Goal: Task Accomplishment & Management: Use online tool/utility

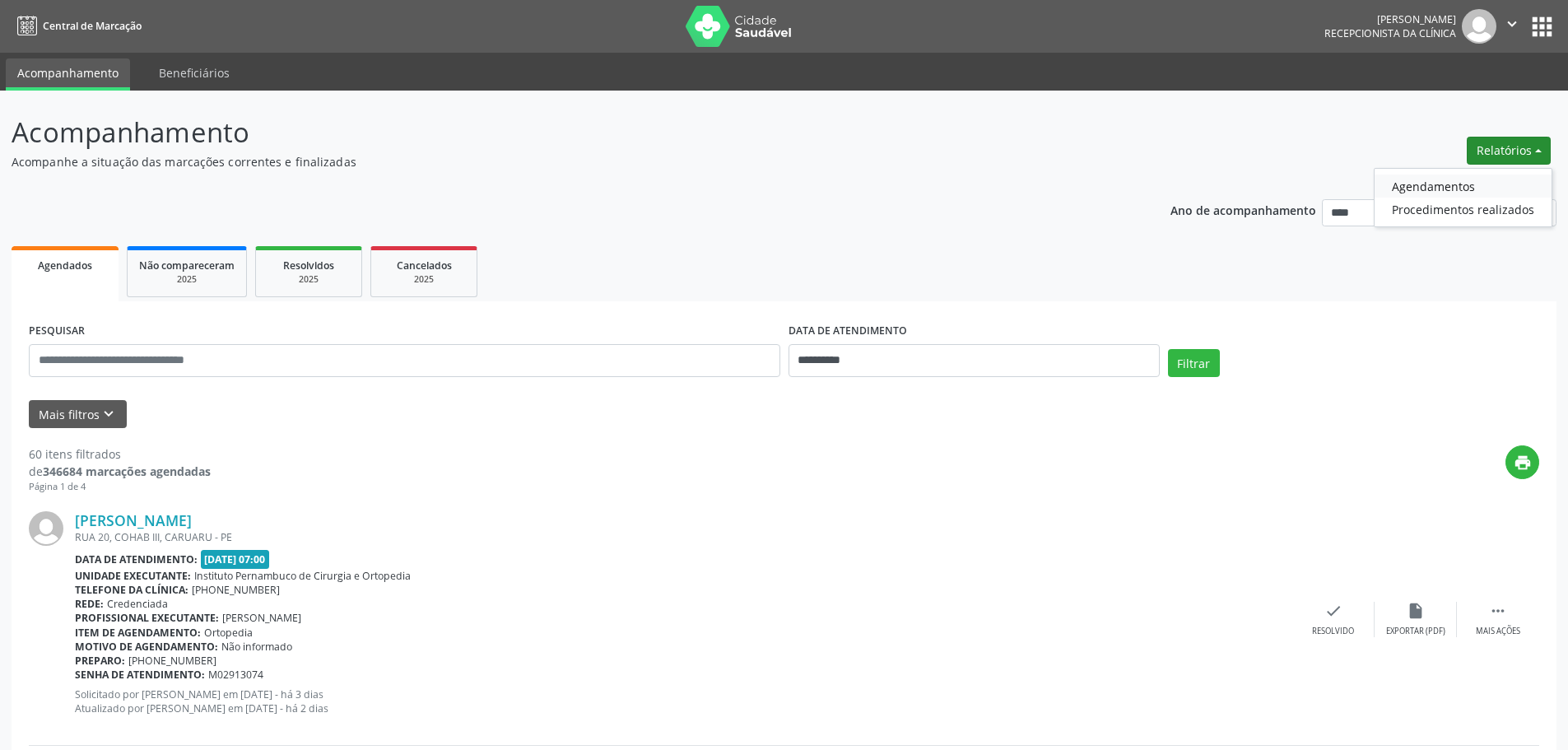
click at [1451, 194] on link "Agendamentos" at bounding box center [1463, 186] width 177 height 23
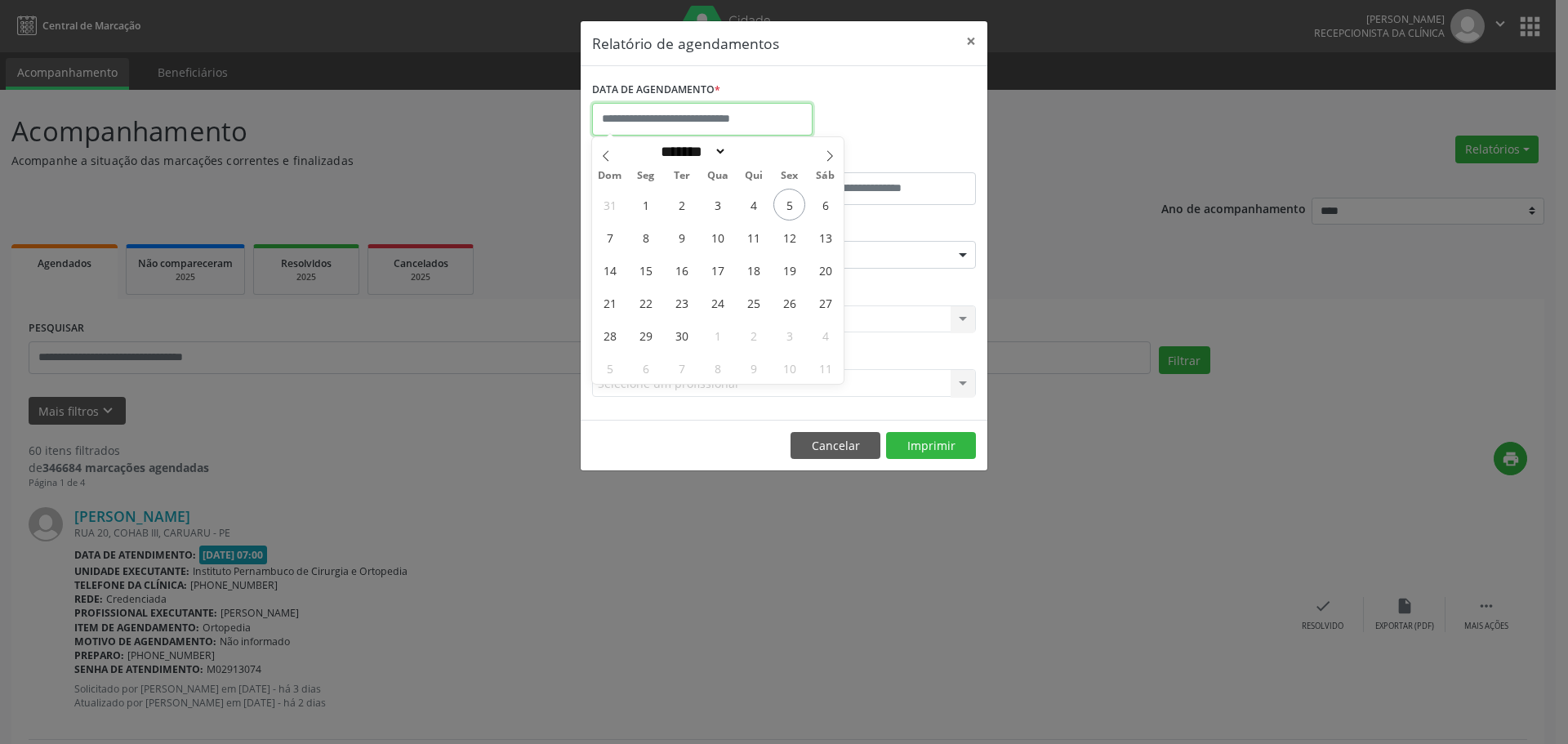
click at [755, 129] on input "text" at bounding box center [702, 119] width 220 height 33
click at [762, 267] on span "18" at bounding box center [753, 270] width 32 height 32
type input "**********"
click at [762, 267] on span "18" at bounding box center [753, 270] width 32 height 32
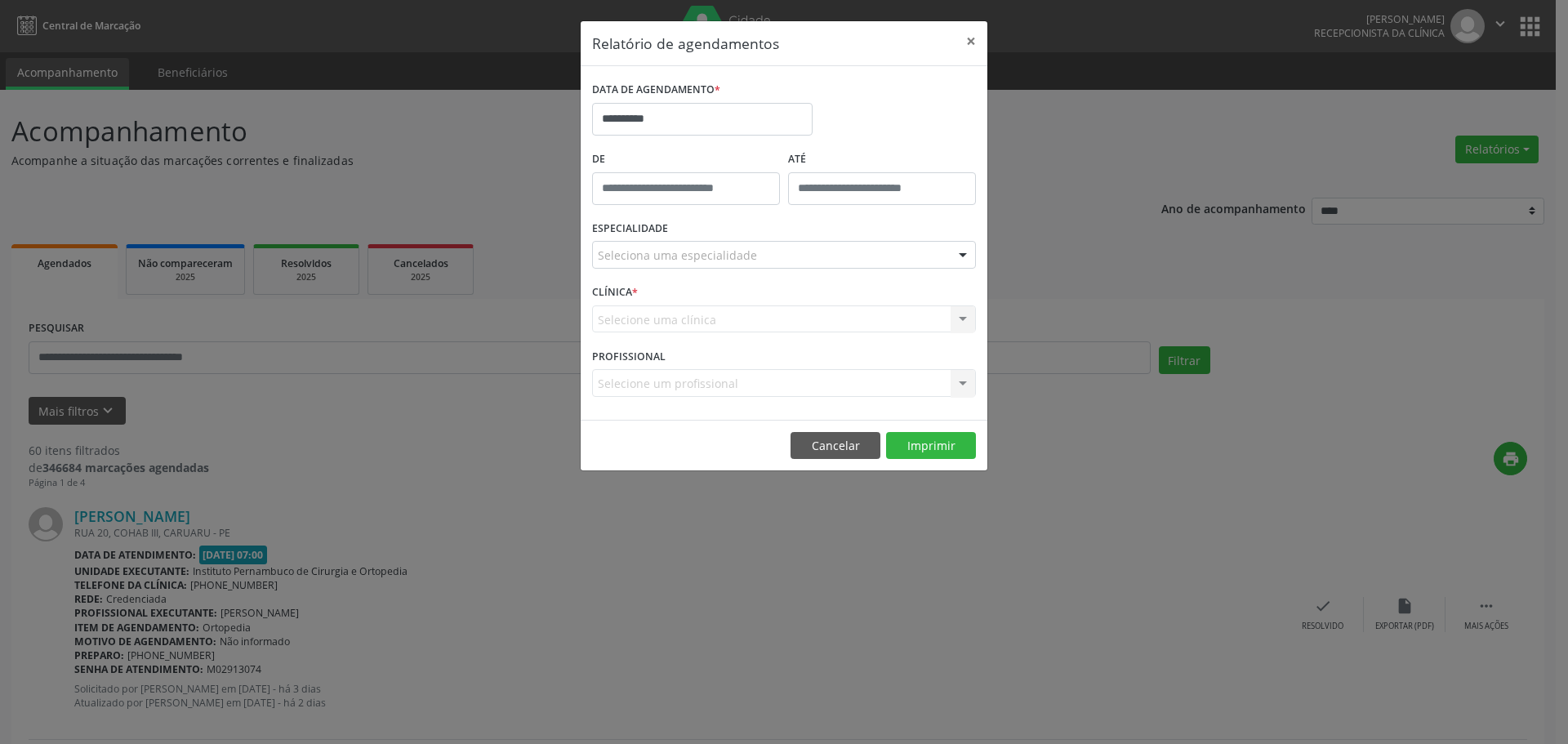
click at [773, 242] on div "Seleciona uma especialidade" at bounding box center [784, 255] width 384 height 28
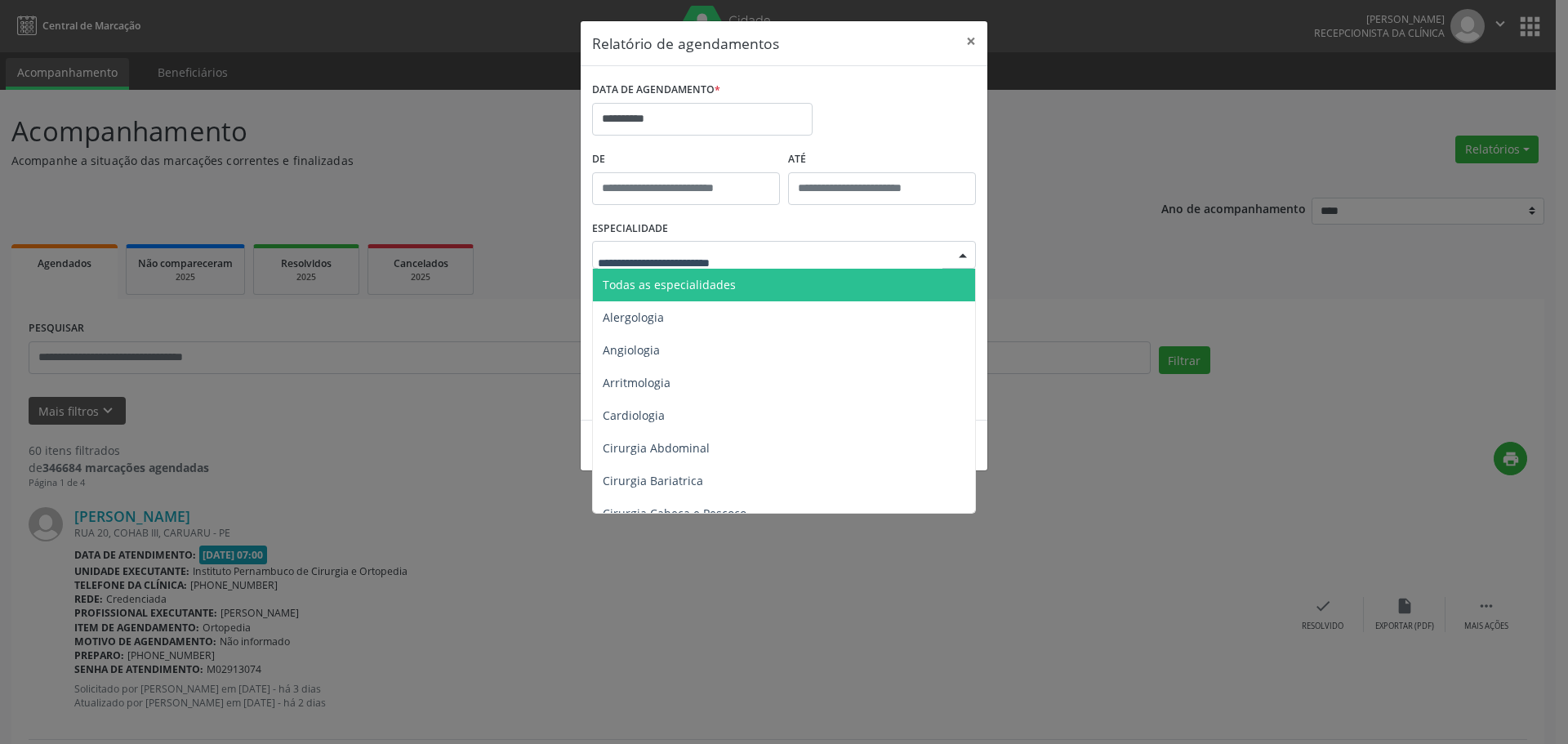
click at [741, 283] on span "Todas as especialidades" at bounding box center [784, 285] width 384 height 33
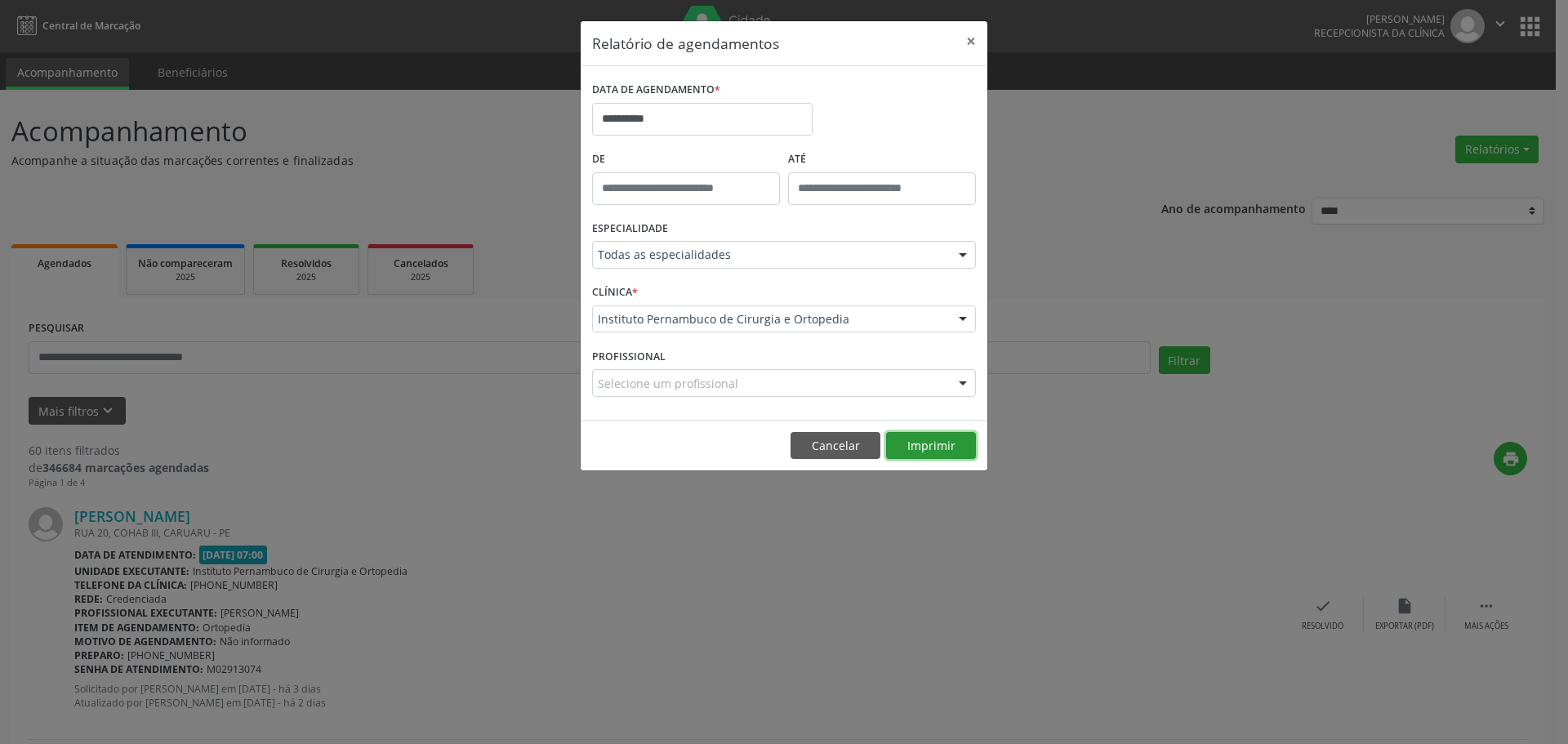
click at [916, 437] on button "Imprimir" at bounding box center [931, 446] width 90 height 28
click at [722, 131] on body "**********" at bounding box center [784, 372] width 1568 height 744
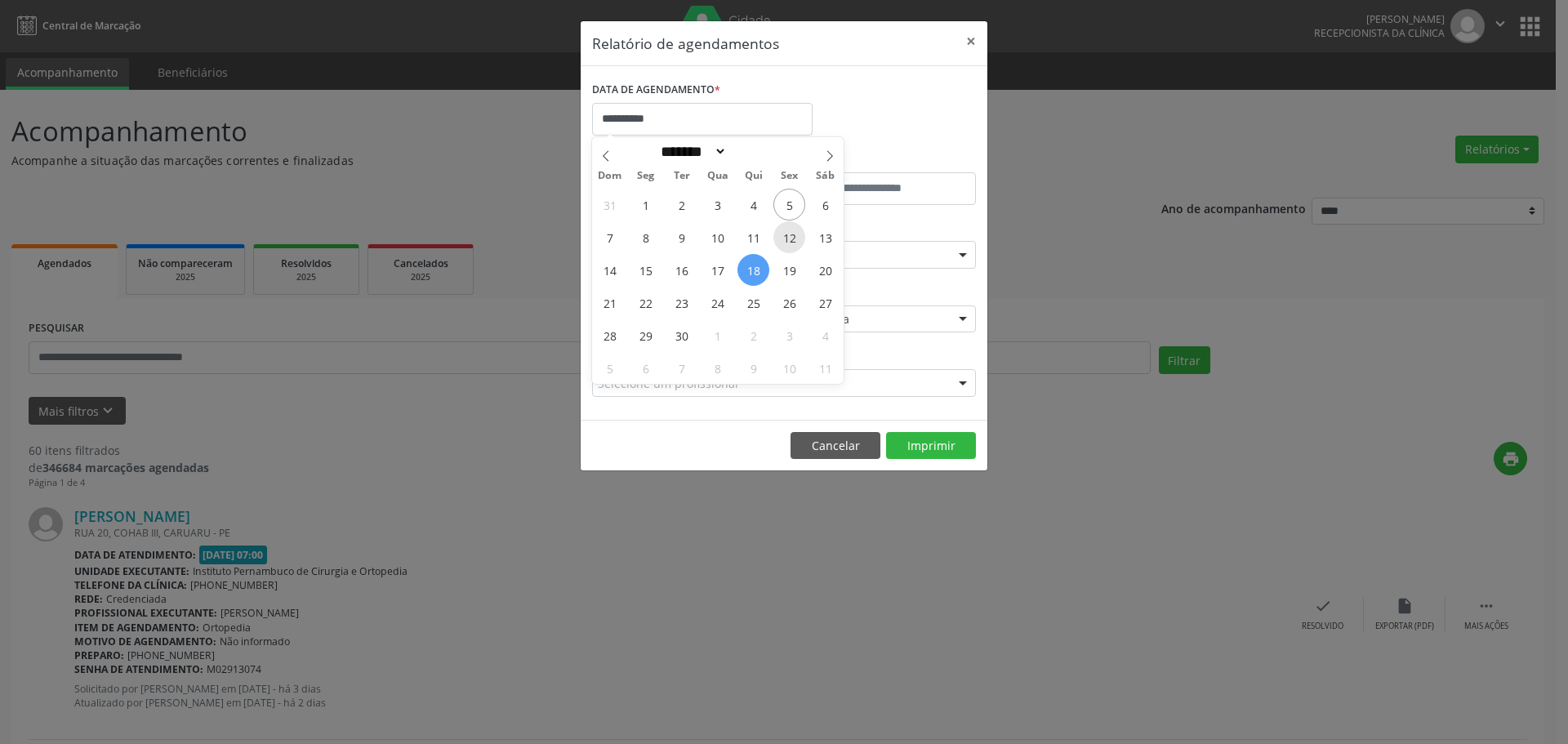
click at [801, 247] on span "12" at bounding box center [789, 237] width 32 height 32
type input "**********"
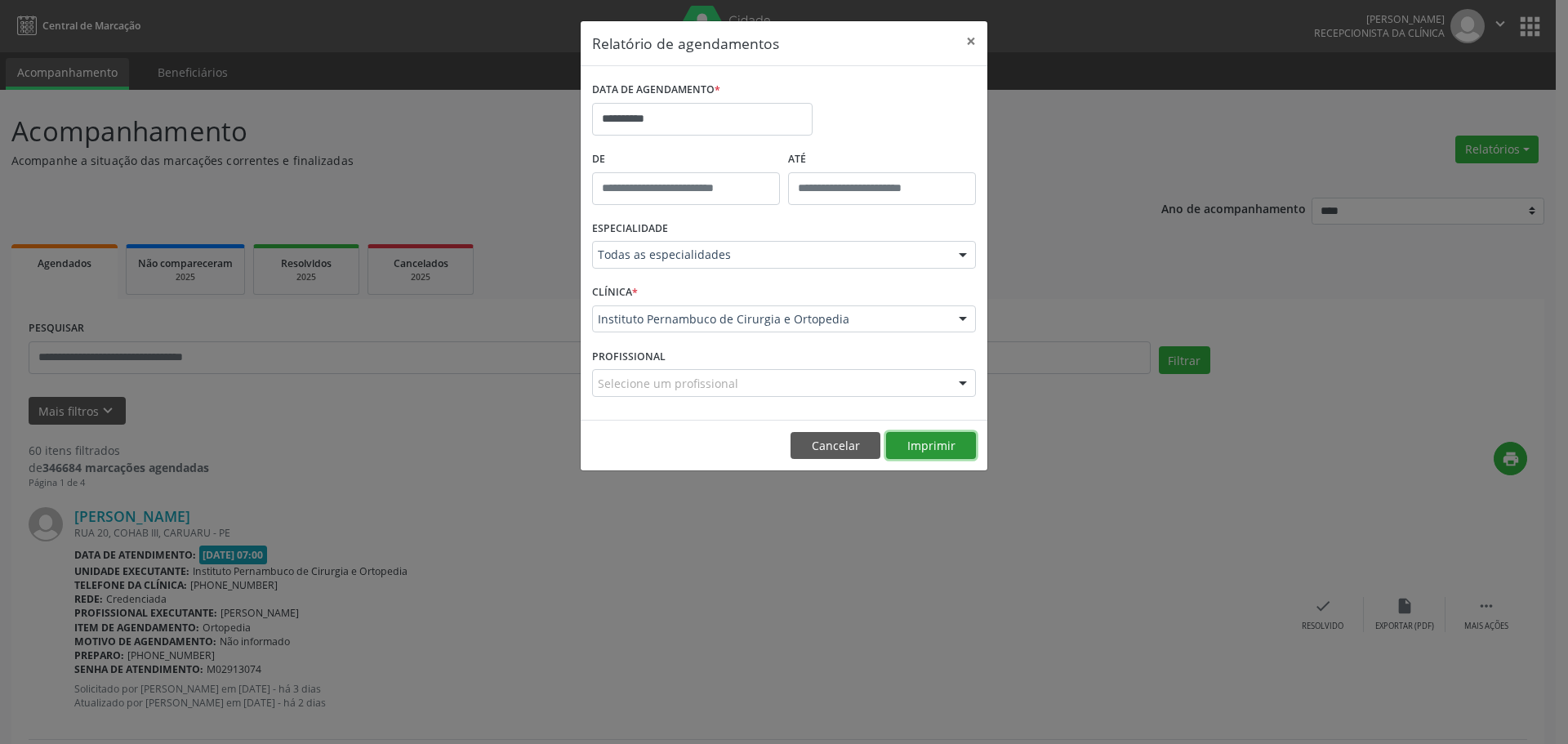
click at [927, 439] on button "Imprimir" at bounding box center [931, 446] width 90 height 28
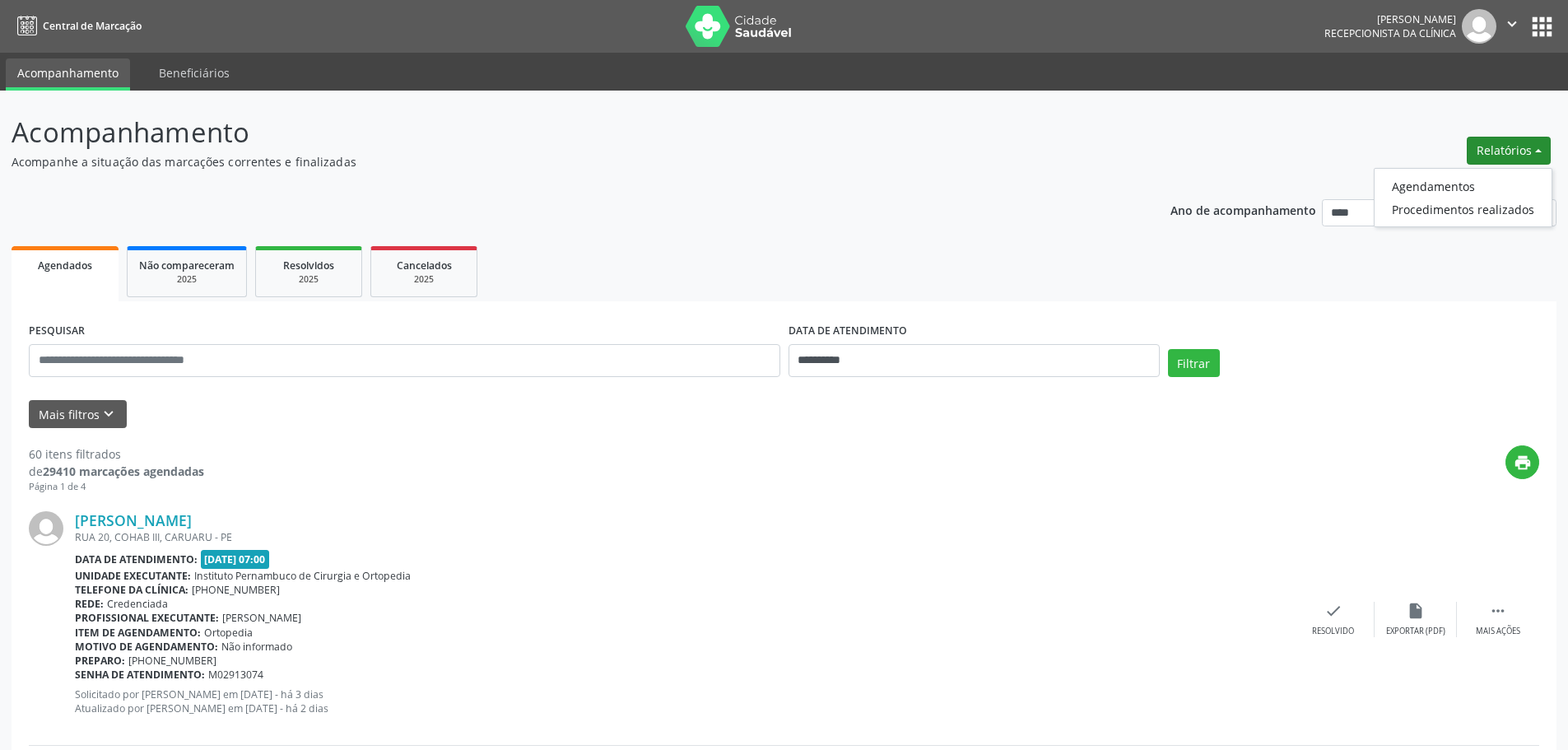
click at [1503, 171] on ul "Agendamentos Procedimentos realizados" at bounding box center [1463, 198] width 178 height 59
click at [1490, 175] on link "Agendamentos" at bounding box center [1463, 186] width 177 height 23
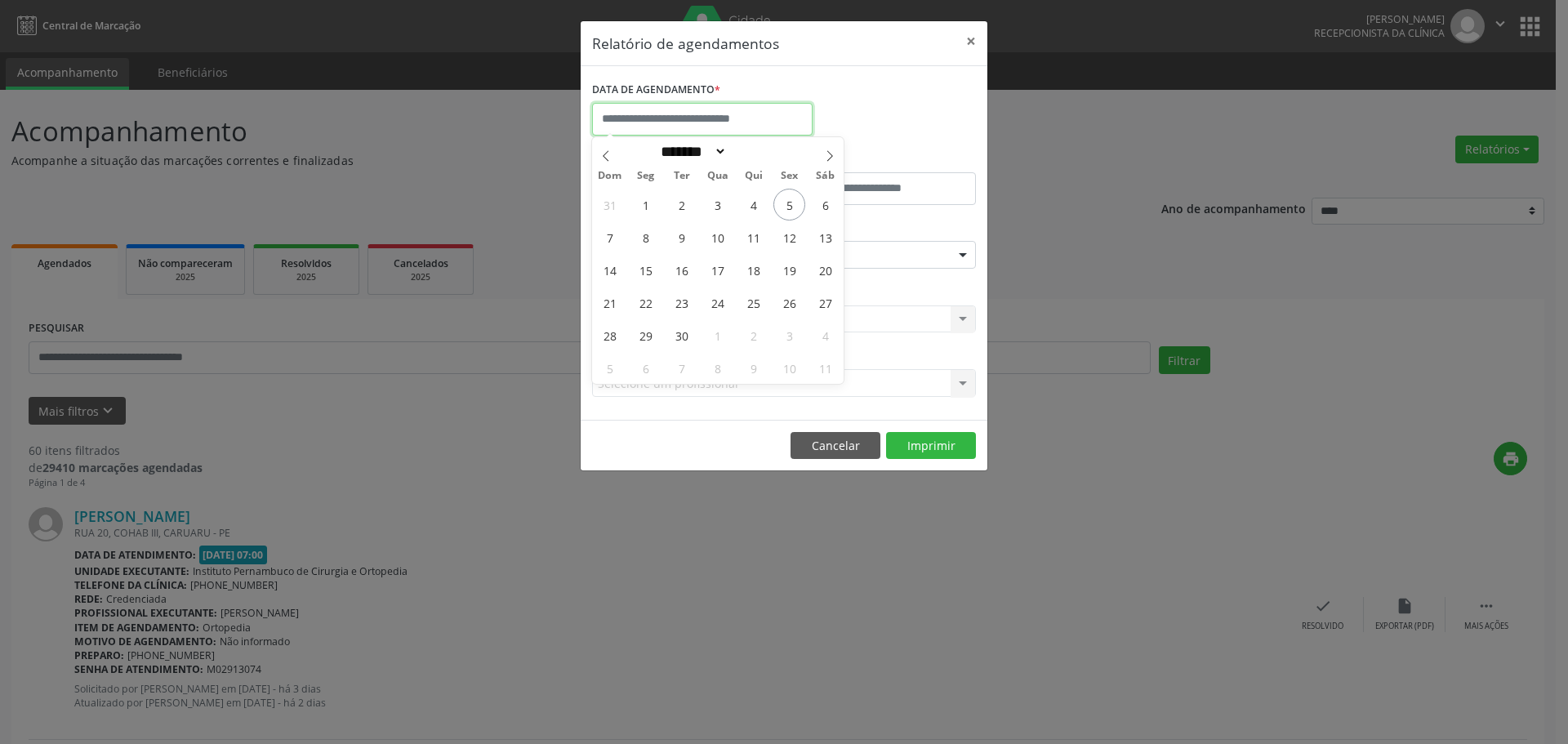
click at [776, 110] on input "text" at bounding box center [702, 119] width 220 height 33
click at [639, 282] on span "15" at bounding box center [645, 270] width 32 height 32
type input "**********"
click at [639, 282] on span "15" at bounding box center [645, 270] width 32 height 32
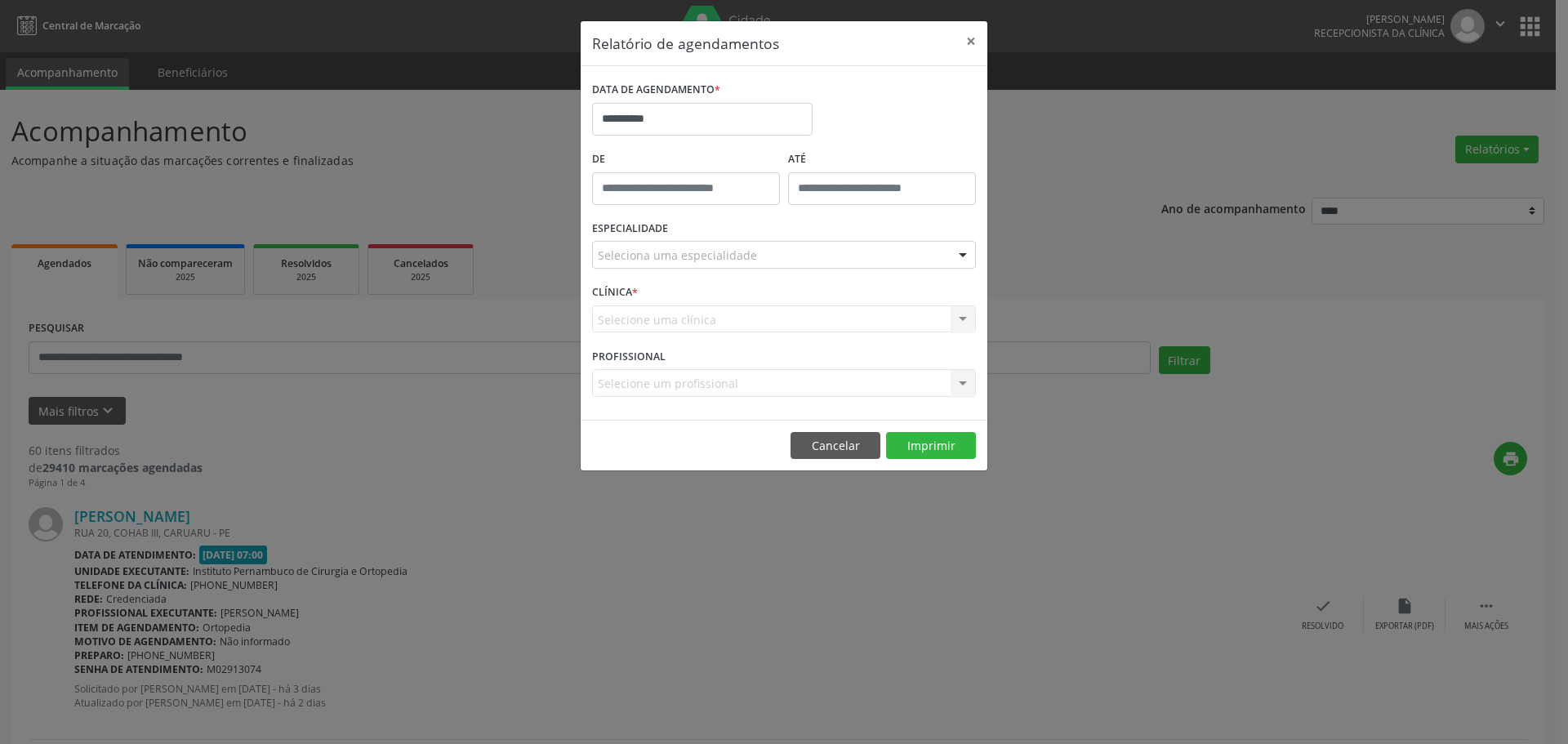
click at [768, 256] on div "Seleciona uma especialidade" at bounding box center [784, 255] width 384 height 28
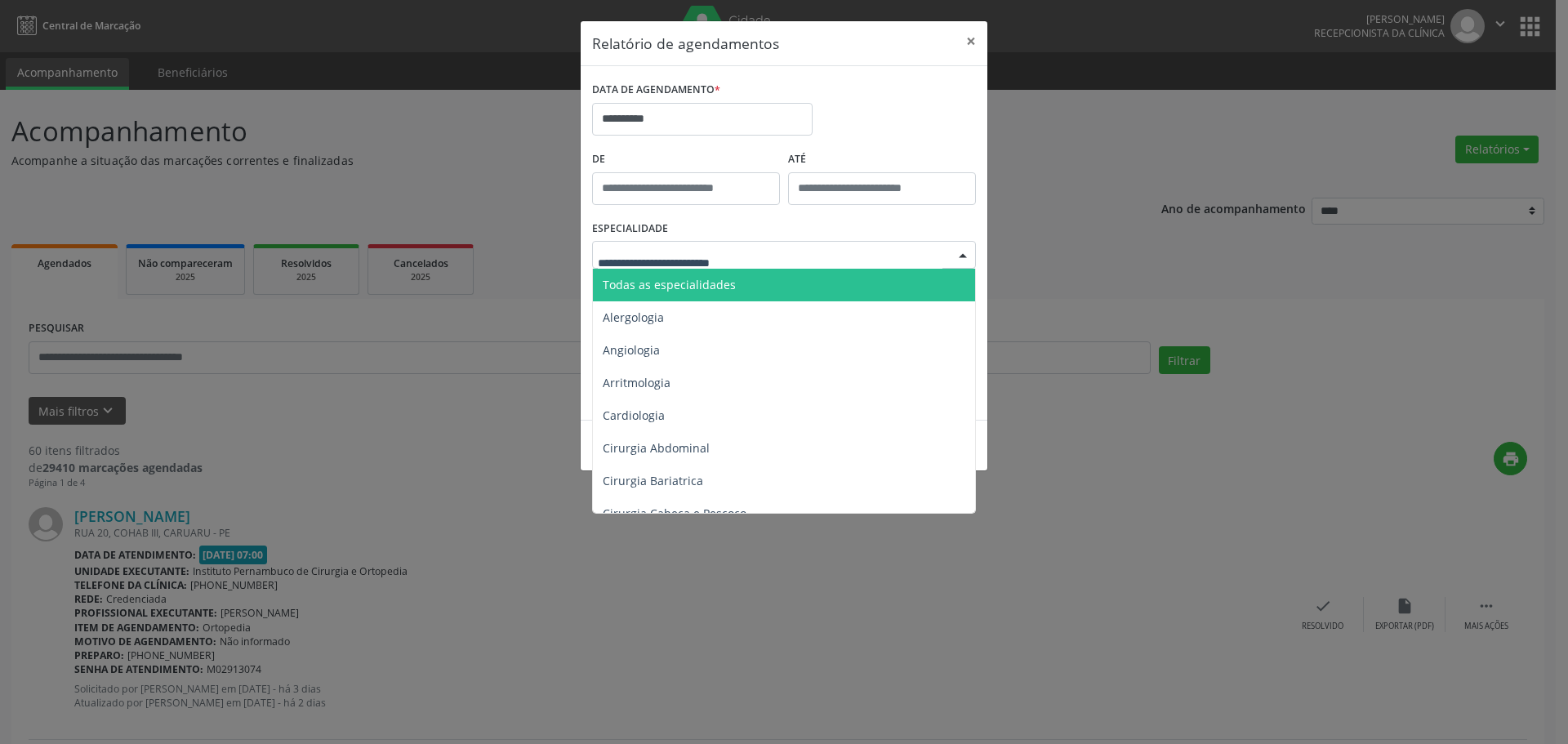
click at [730, 283] on span "Todas as especialidades" at bounding box center [669, 284] width 133 height 16
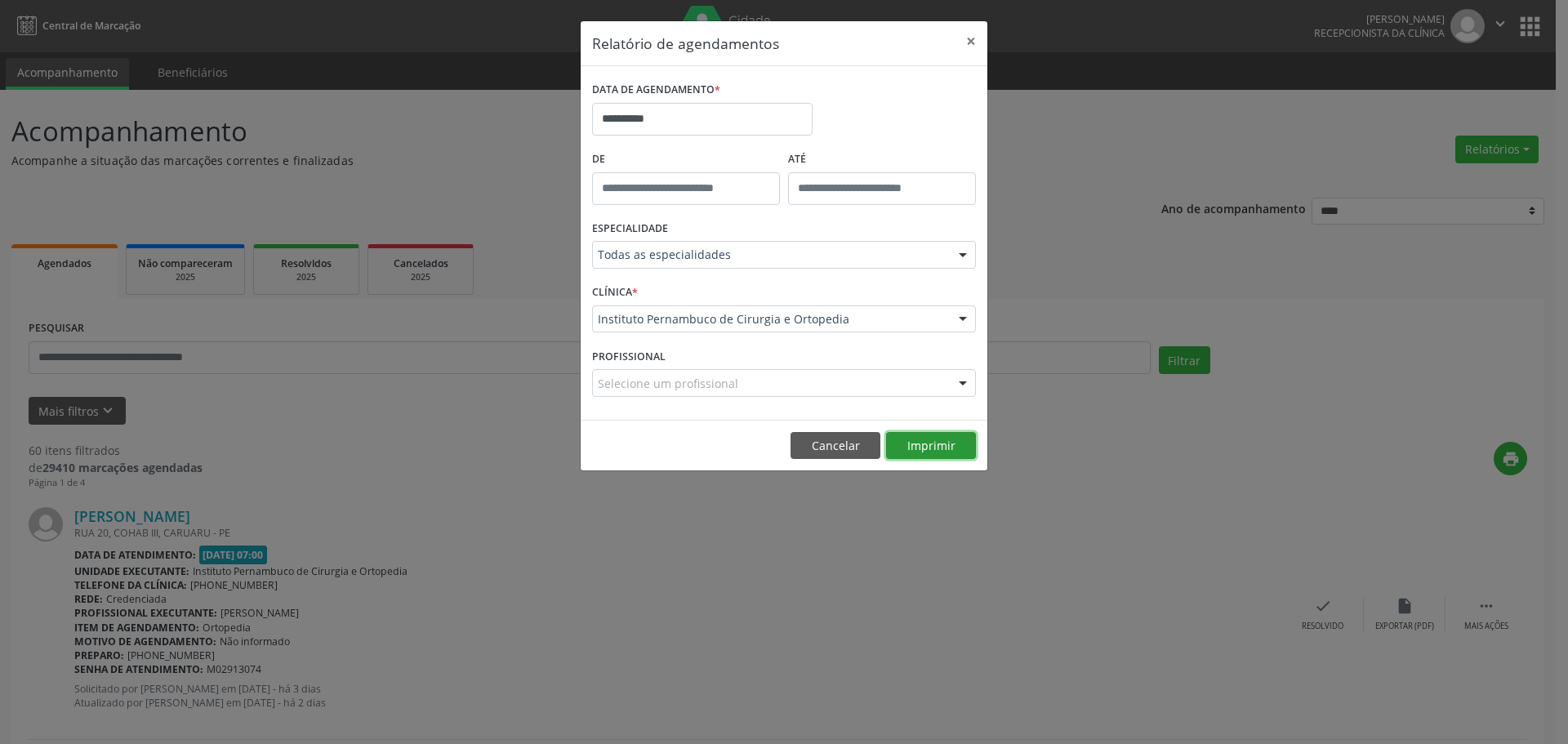
click at [915, 437] on button "Imprimir" at bounding box center [931, 446] width 90 height 28
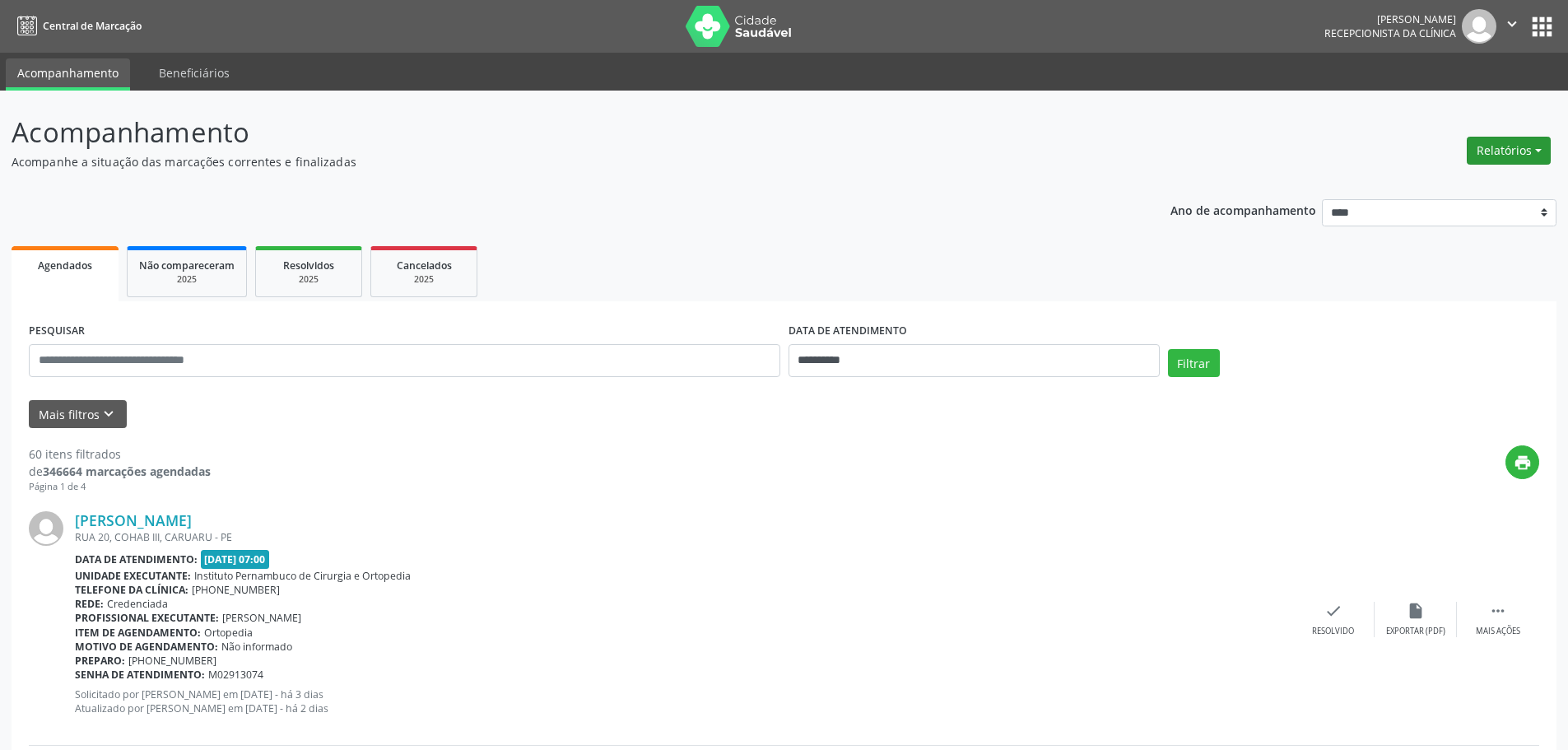
click at [1504, 149] on button "Relatórios" at bounding box center [1508, 151] width 84 height 28
click at [1432, 187] on link "Agendamentos" at bounding box center [1463, 186] width 177 height 23
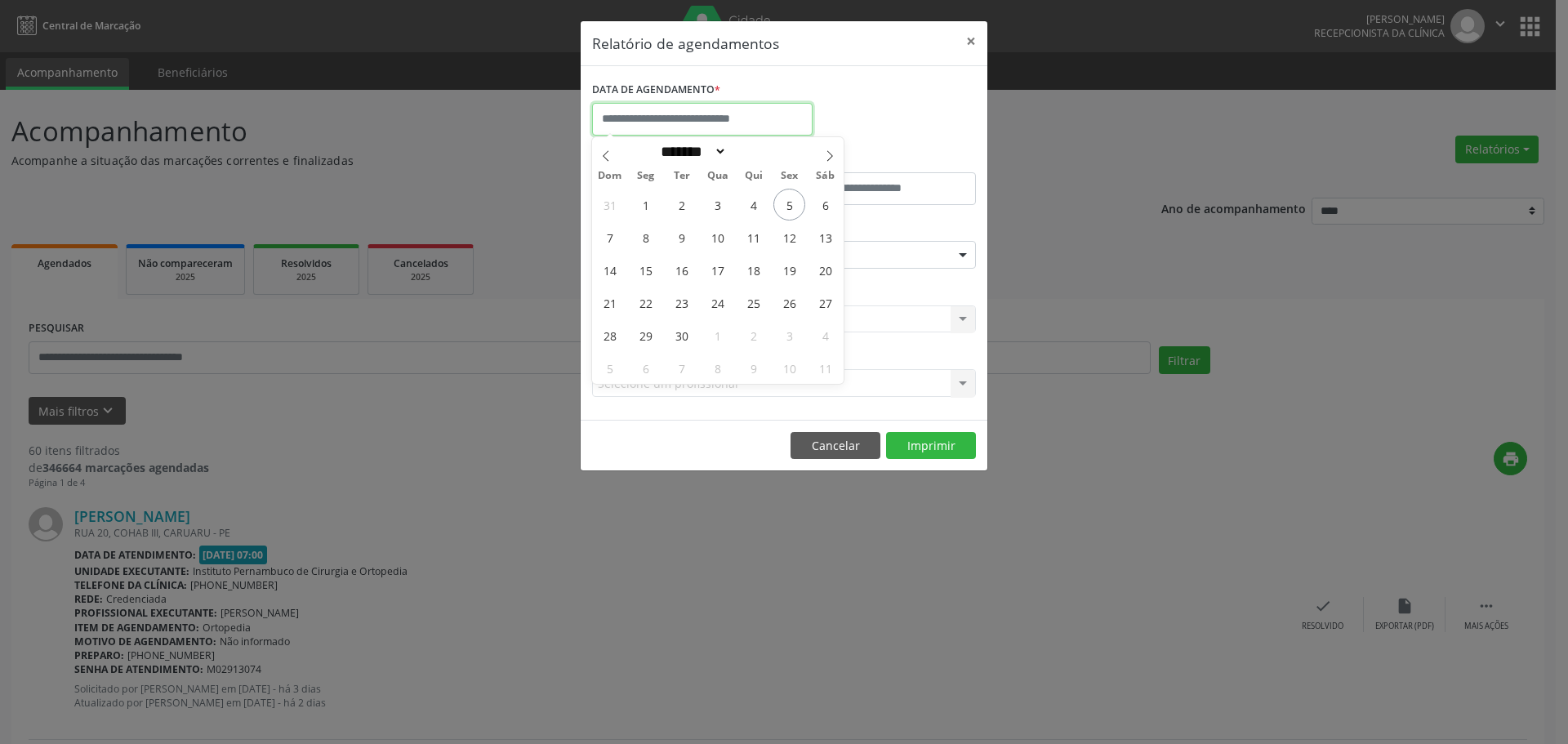
click at [754, 117] on input "text" at bounding box center [702, 119] width 220 height 33
click at [827, 159] on icon at bounding box center [829, 156] width 11 height 11
select select "*"
click at [643, 309] on span "20" at bounding box center [645, 302] width 32 height 32
type input "**********"
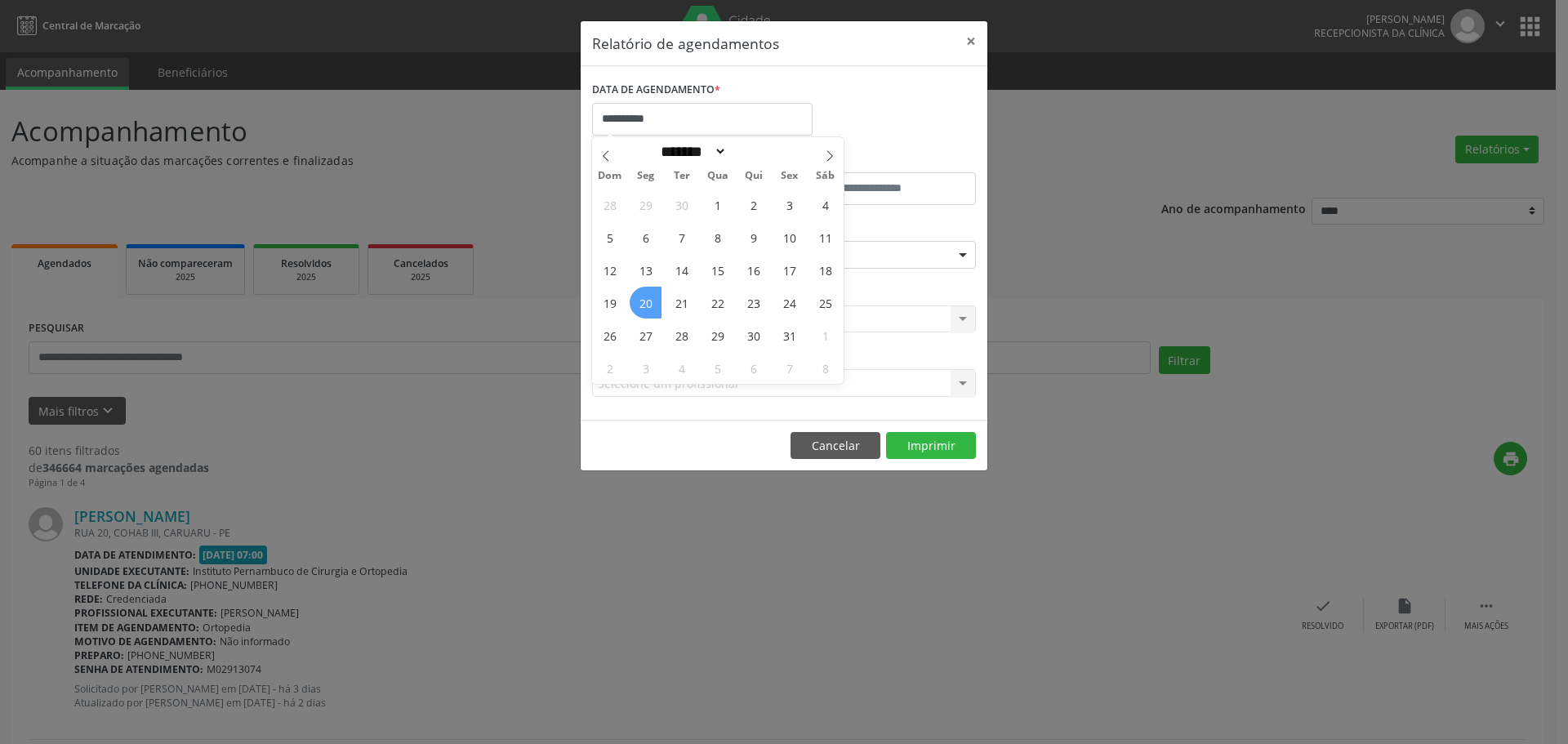
click at [643, 309] on span "20" at bounding box center [645, 302] width 32 height 32
click at [751, 241] on div "Seleciona uma especialidade" at bounding box center [784, 255] width 384 height 28
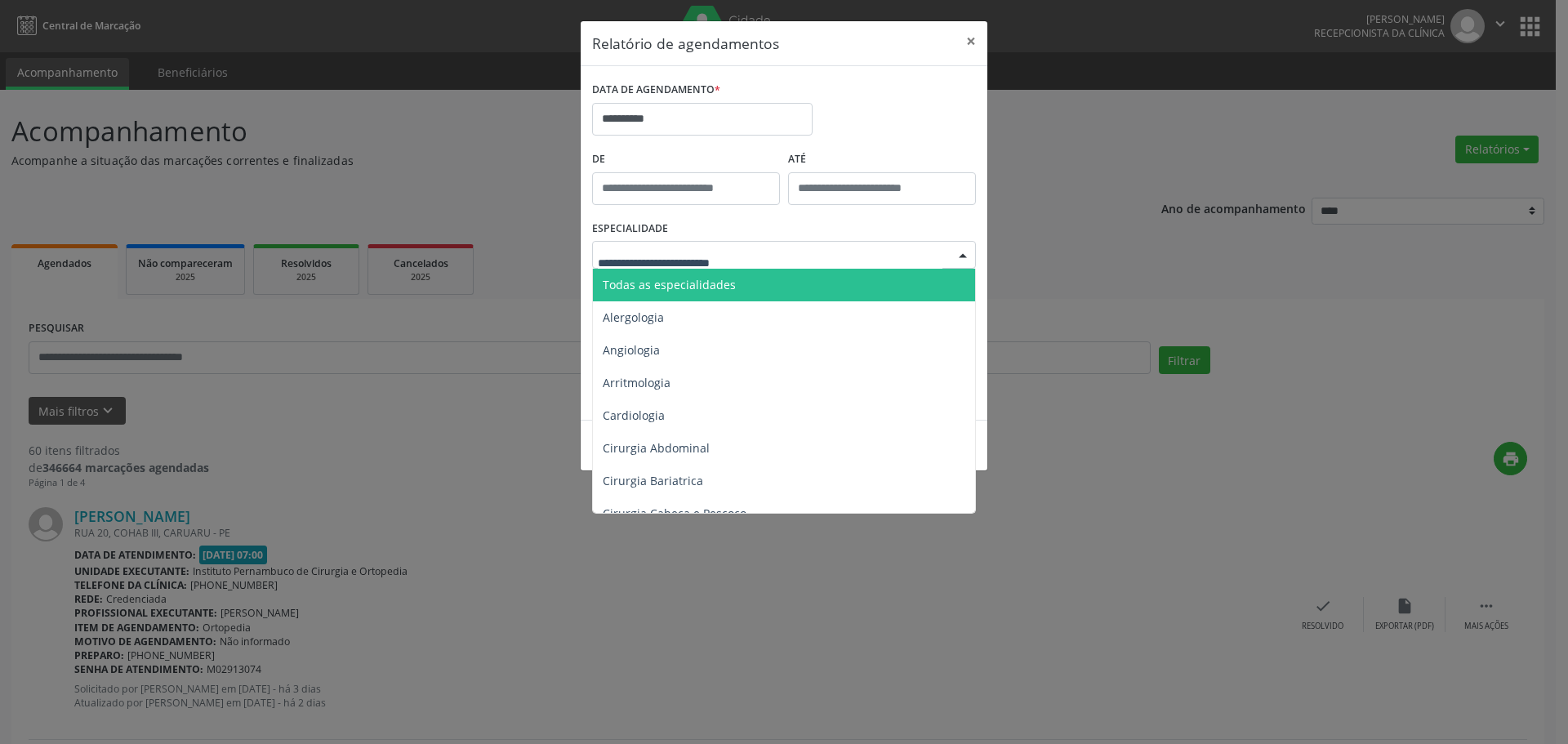
click at [744, 261] on input "text" at bounding box center [771, 263] width 345 height 33
click at [744, 276] on span "Todas as especialidades" at bounding box center [784, 285] width 384 height 33
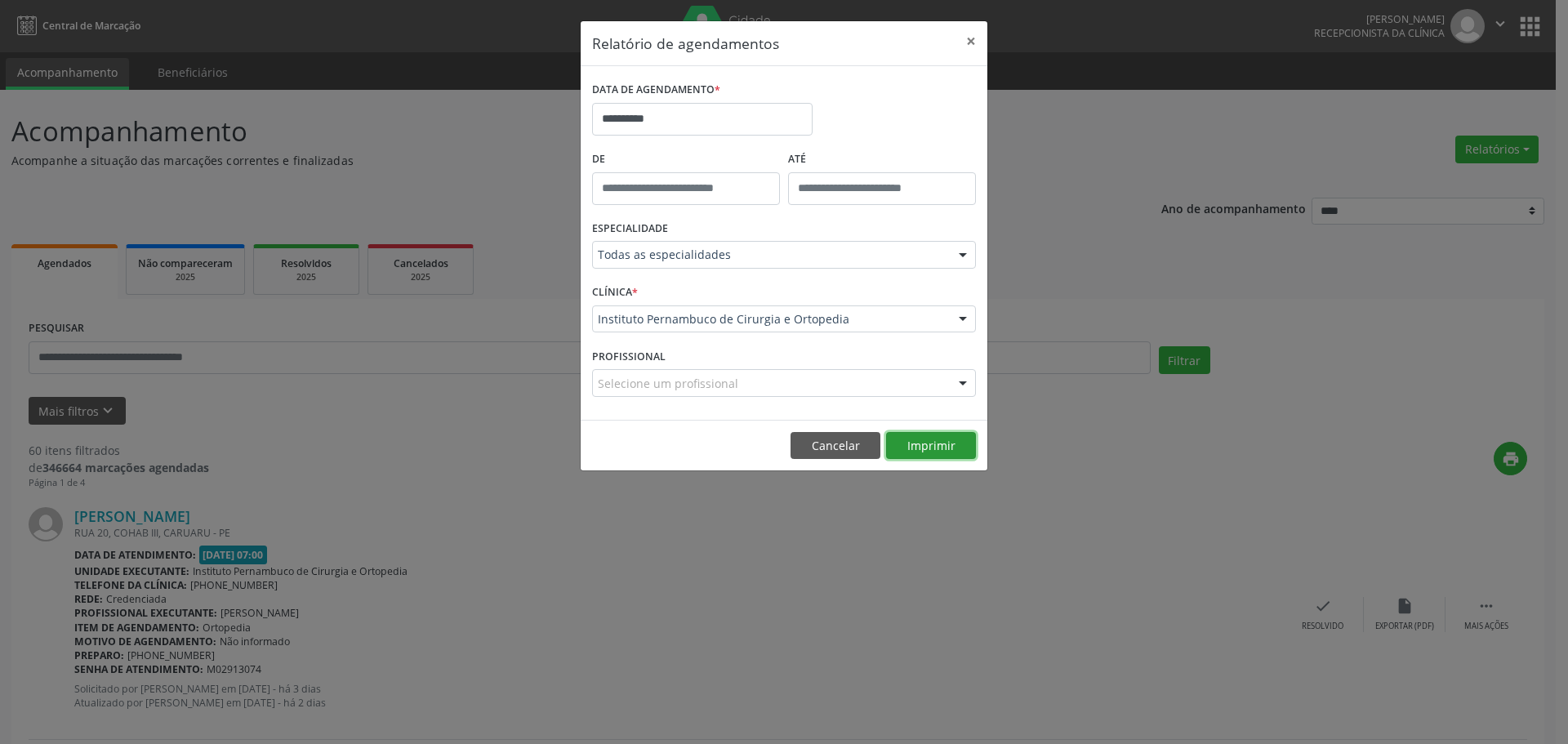
click at [963, 455] on button "Imprimir" at bounding box center [931, 446] width 90 height 28
click at [695, 105] on input "**********" at bounding box center [702, 119] width 220 height 33
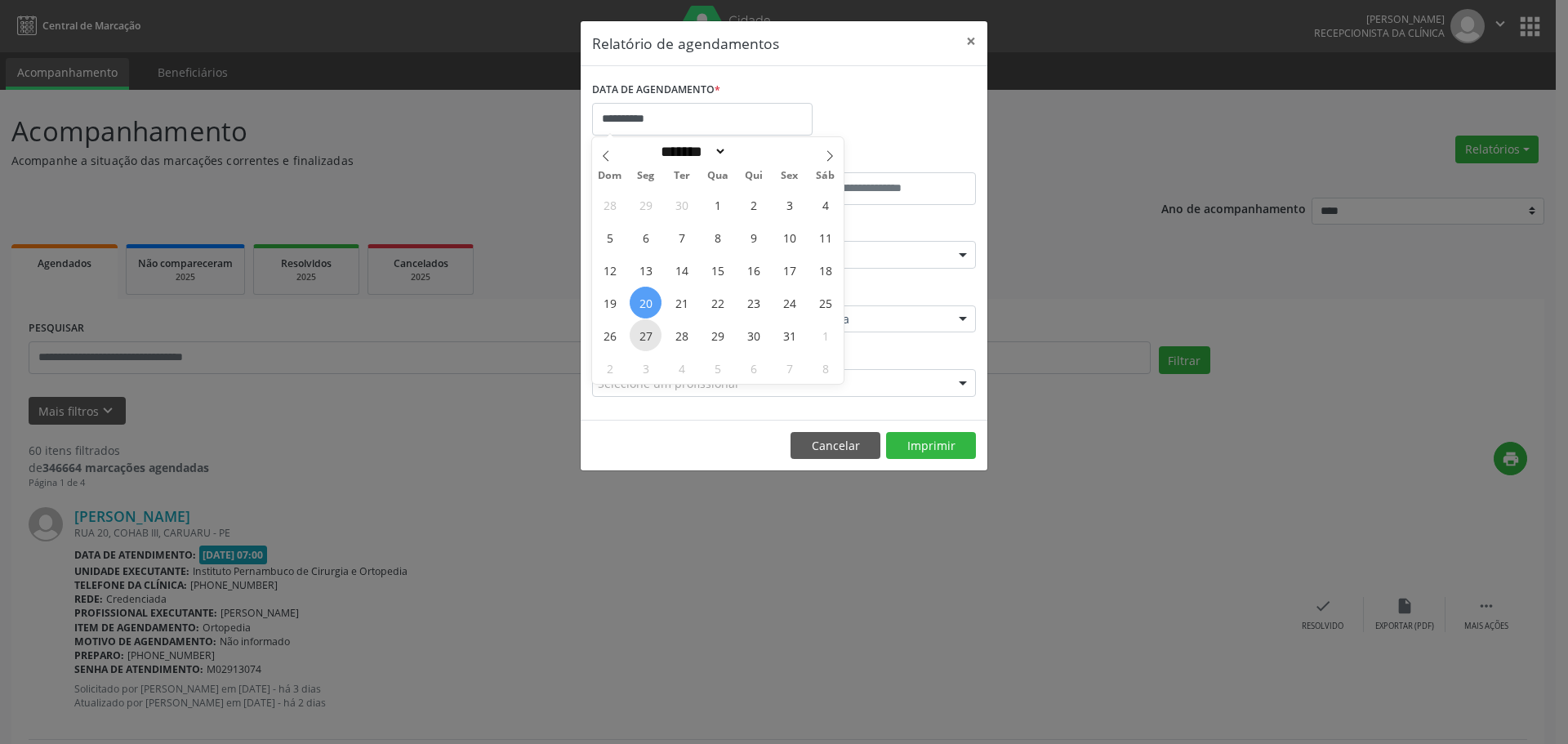
click at [643, 346] on span "27" at bounding box center [645, 335] width 32 height 32
type input "**********"
click at [643, 346] on span "27" at bounding box center [645, 335] width 32 height 32
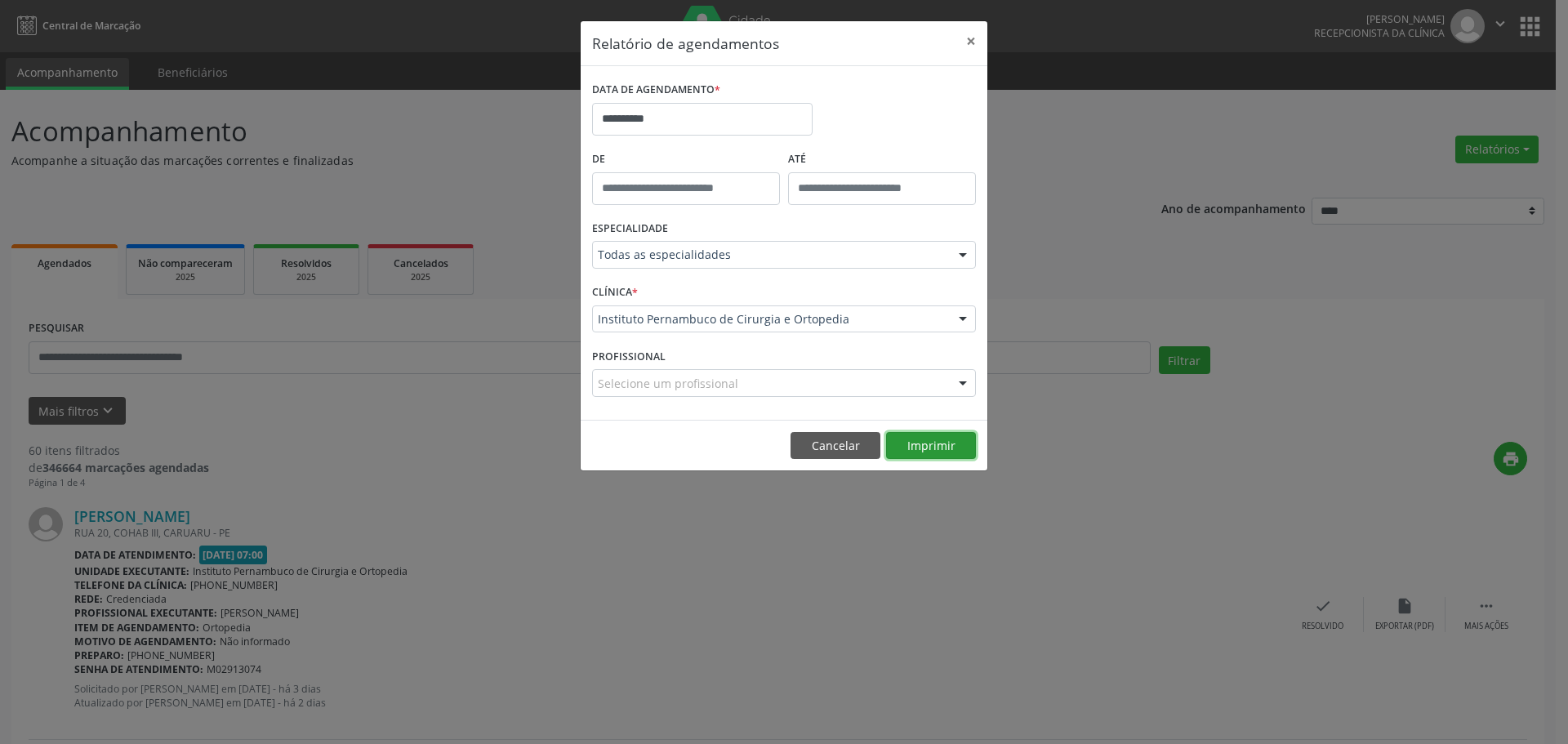
click at [912, 449] on button "Imprimir" at bounding box center [931, 446] width 90 height 28
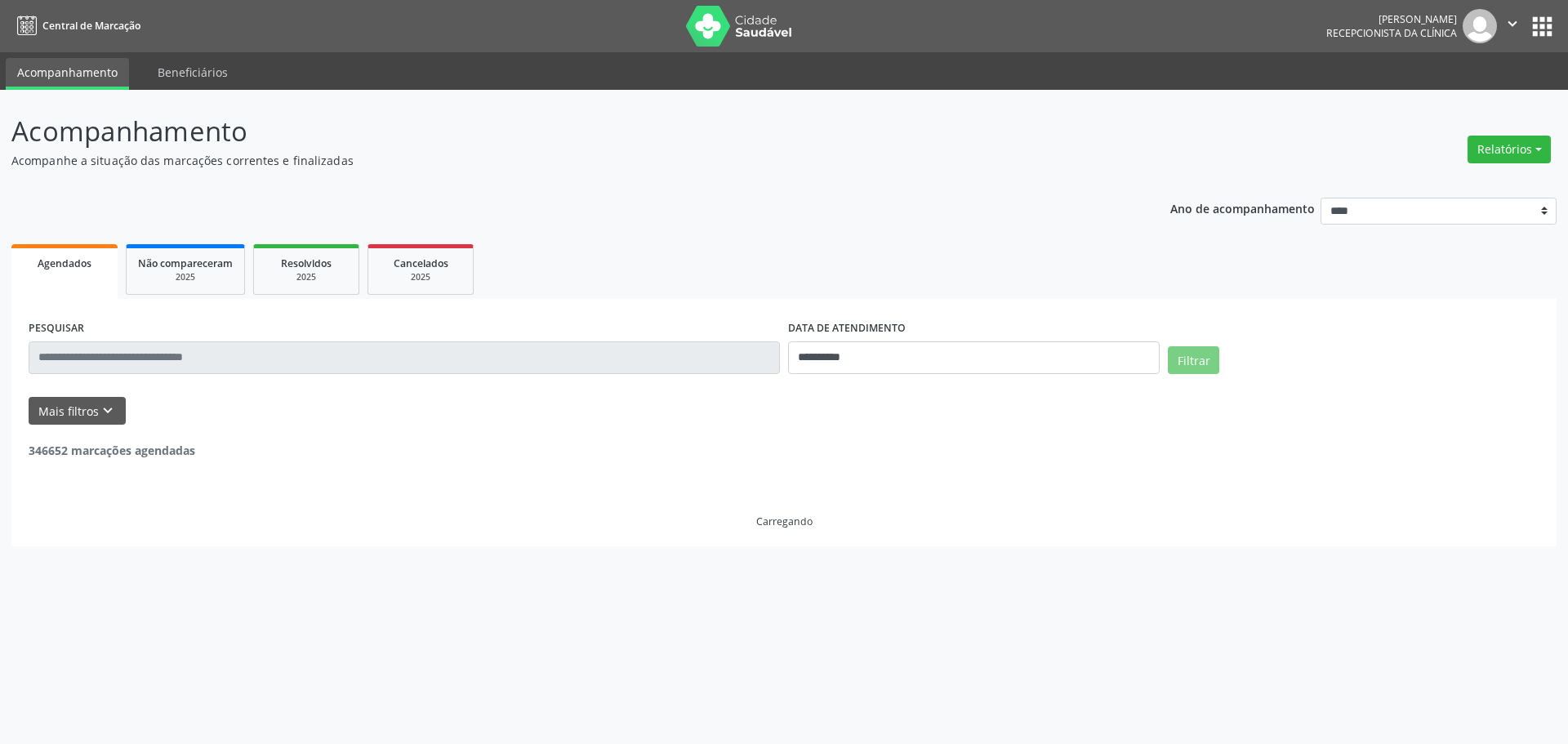
click at [1522, 155] on button "Relatórios" at bounding box center [1509, 150] width 83 height 28
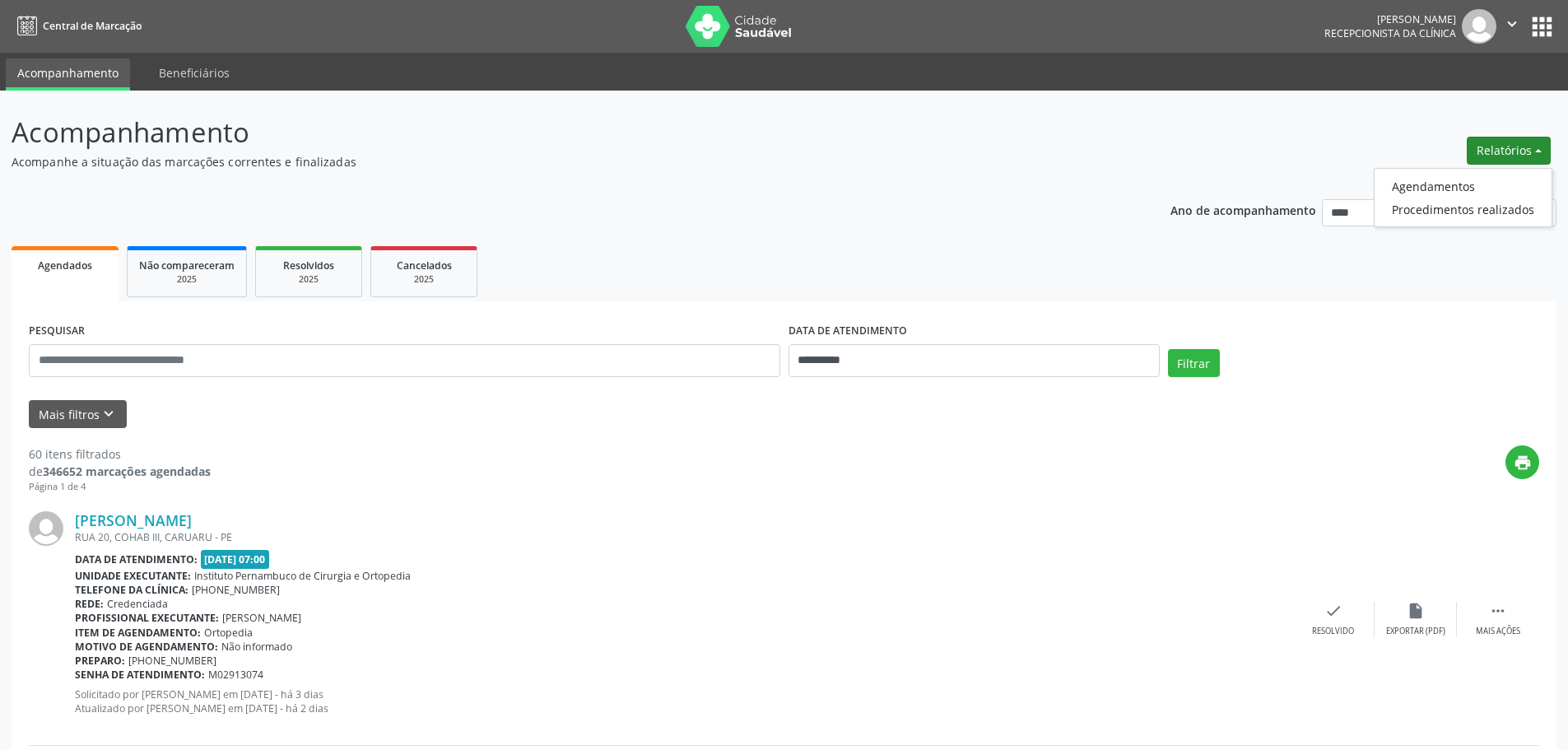
click at [1485, 174] on ul "Agendamentos Procedimentos realizados" at bounding box center [1463, 198] width 178 height 59
click at [1457, 188] on link "Agendamentos" at bounding box center [1463, 186] width 177 height 23
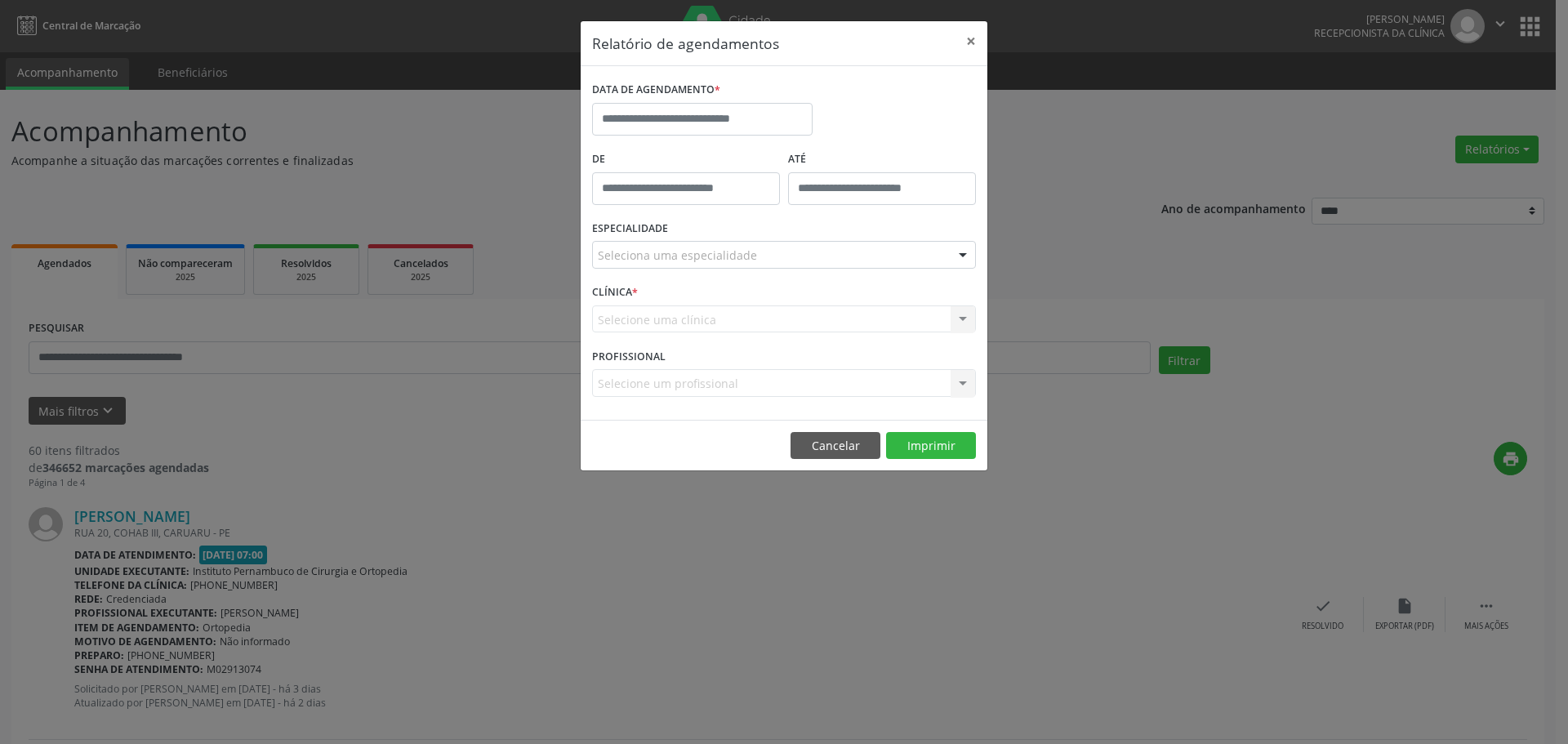
click at [816, 112] on div "DATA DE AGENDAMENTO *" at bounding box center [702, 113] width 228 height 70
click at [806, 119] on input "text" at bounding box center [702, 119] width 220 height 33
click at [651, 271] on span "15" at bounding box center [645, 270] width 32 height 32
type input "**********"
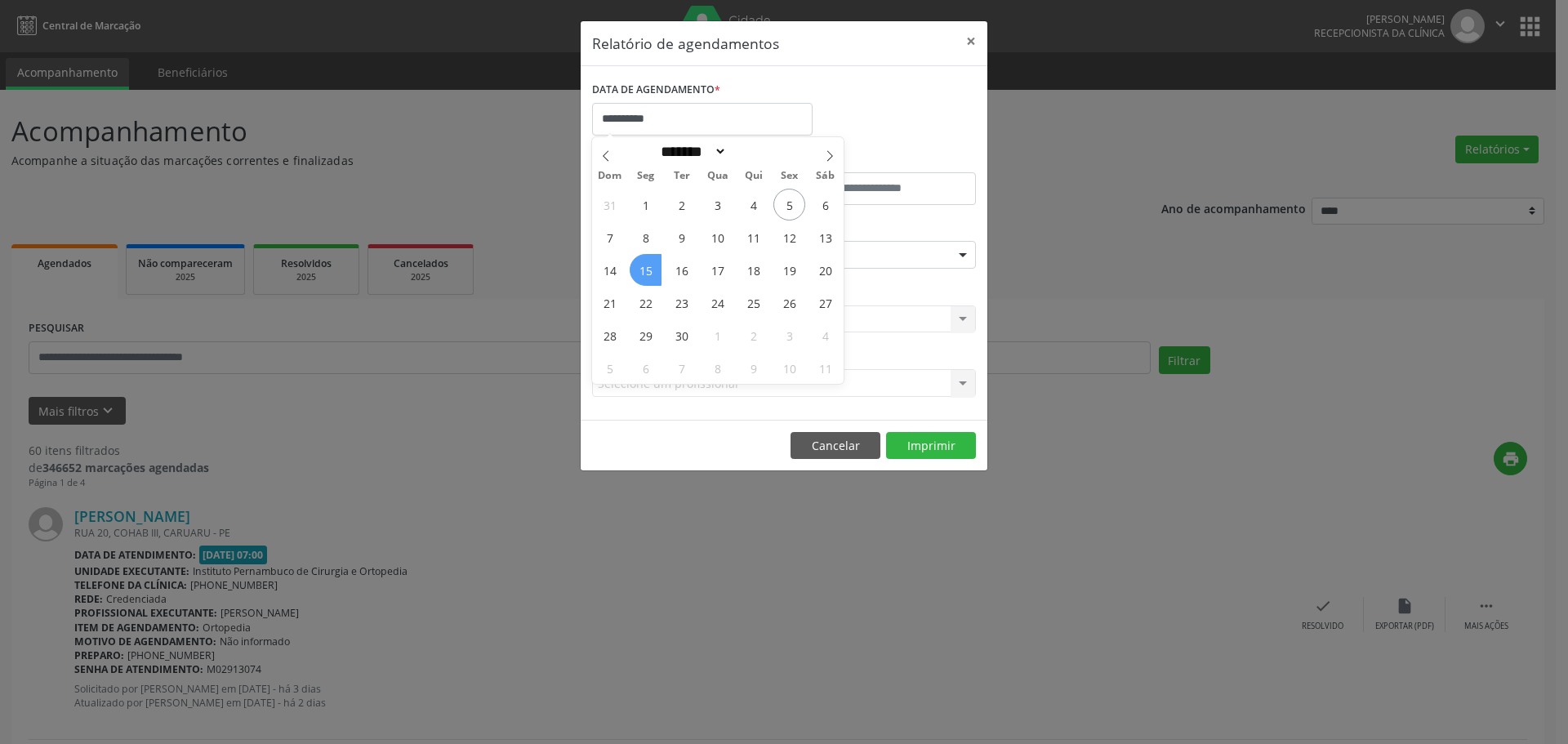
click at [651, 271] on span "15" at bounding box center [645, 270] width 32 height 32
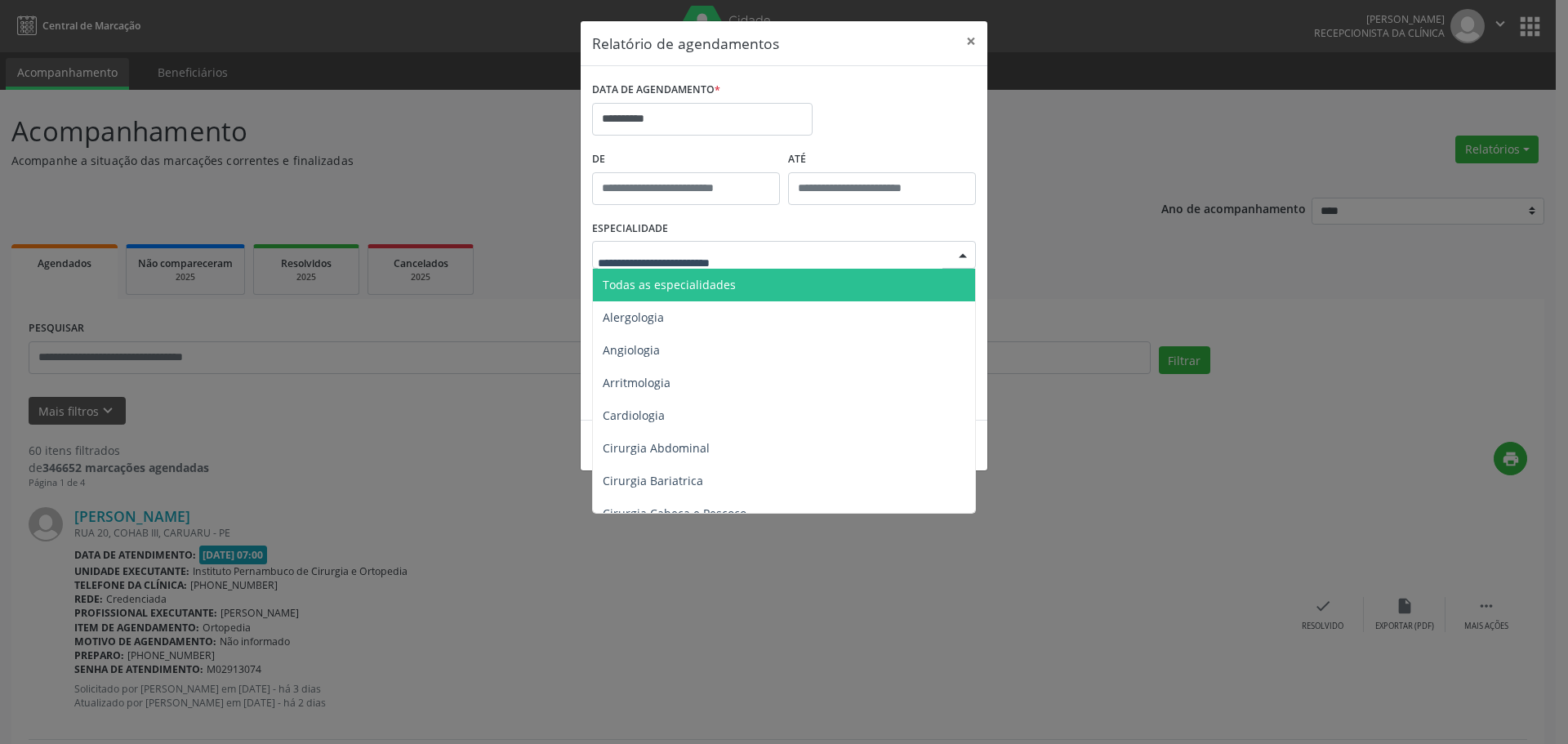
click at [709, 290] on span "Todas as especialidades" at bounding box center [669, 284] width 133 height 16
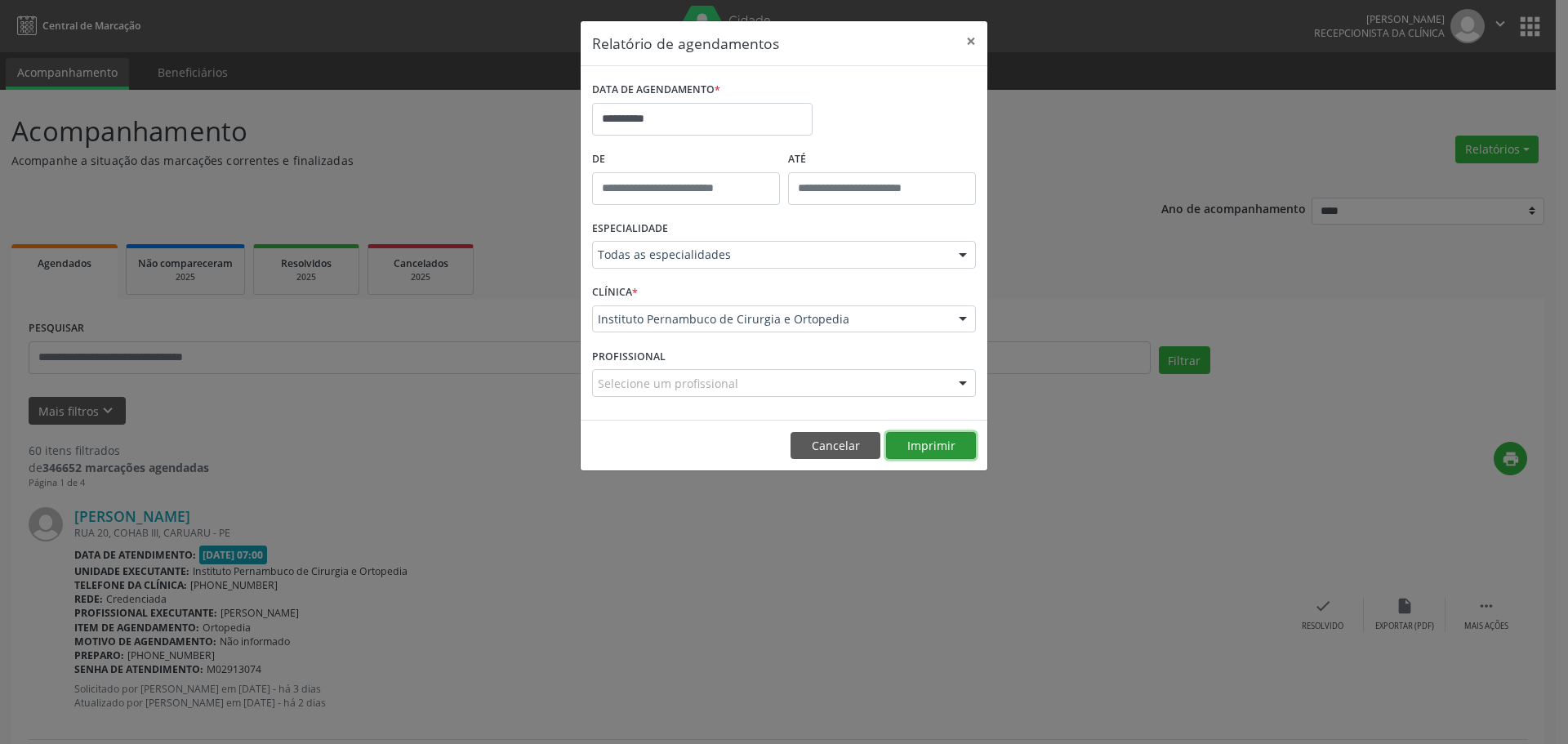
click at [911, 444] on button "Imprimir" at bounding box center [931, 446] width 90 height 28
click at [677, 119] on input "**********" at bounding box center [702, 119] width 220 height 33
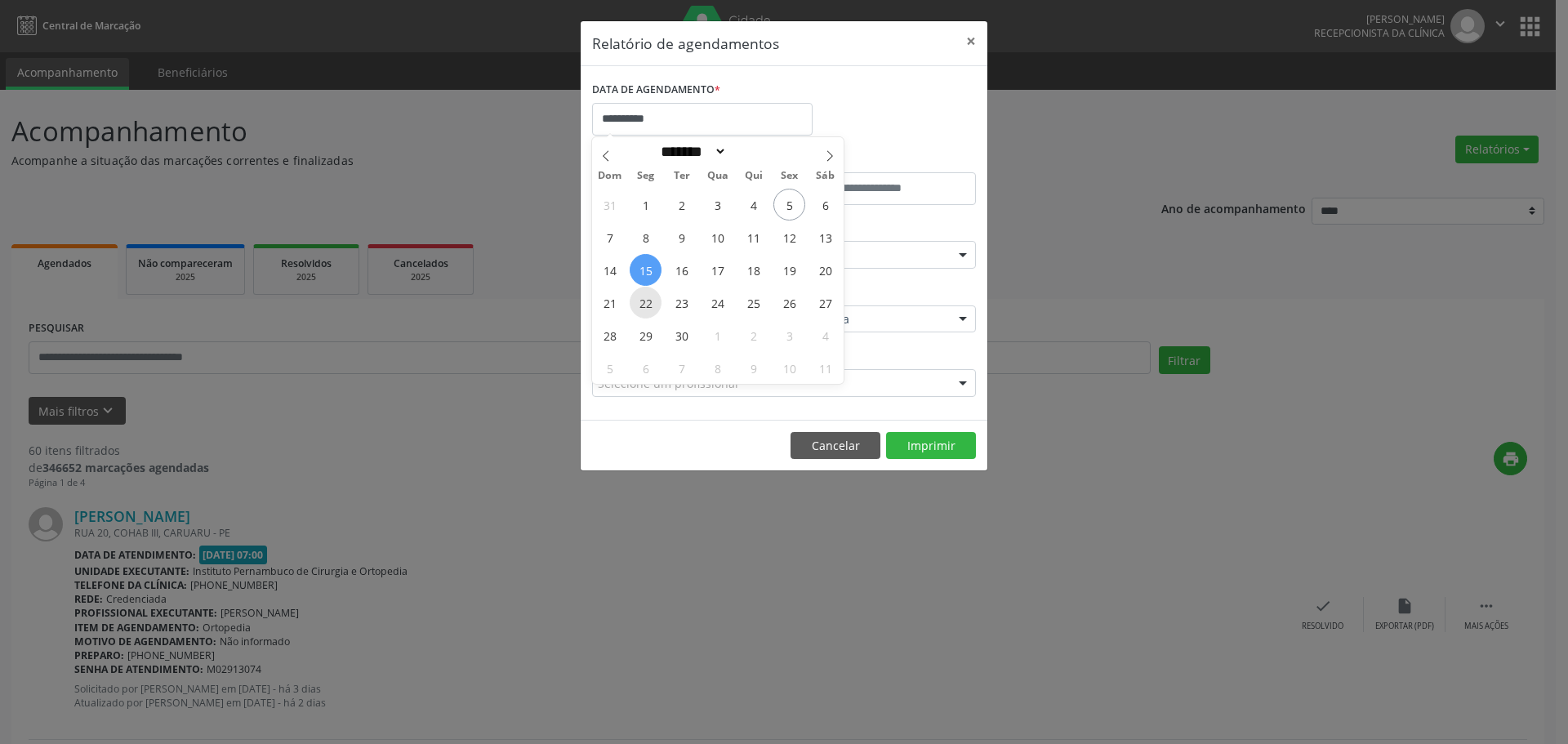
click at [650, 316] on span "22" at bounding box center [645, 302] width 32 height 32
type input "**********"
click at [650, 316] on span "22" at bounding box center [645, 302] width 32 height 32
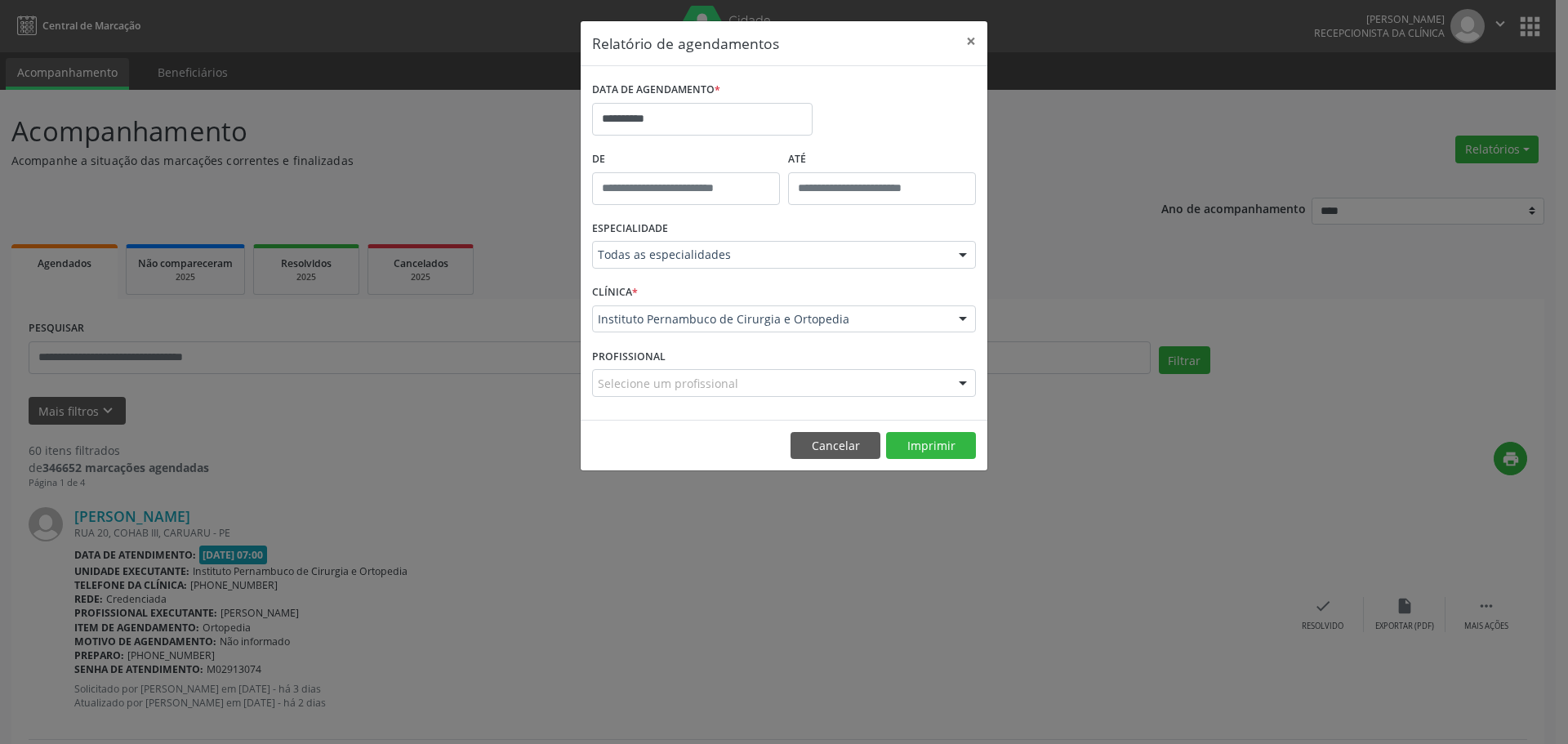
click at [947, 467] on footer "Cancelar Imprimir" at bounding box center [784, 446] width 406 height 51
click at [946, 446] on button "Imprimir" at bounding box center [931, 446] width 90 height 28
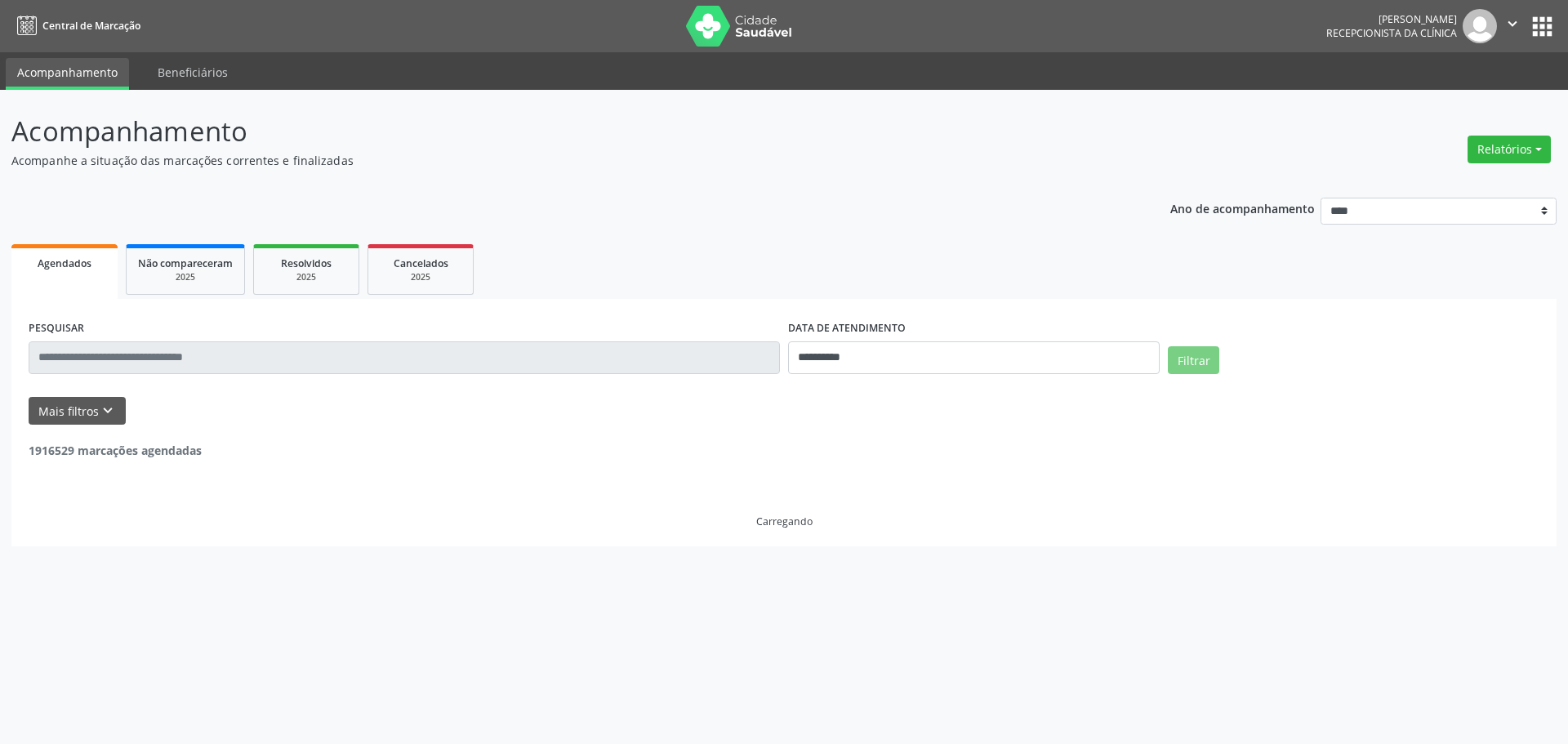
click at [1496, 132] on div "Relatórios Agendamentos Procedimentos realizados" at bounding box center [1509, 150] width 95 height 39
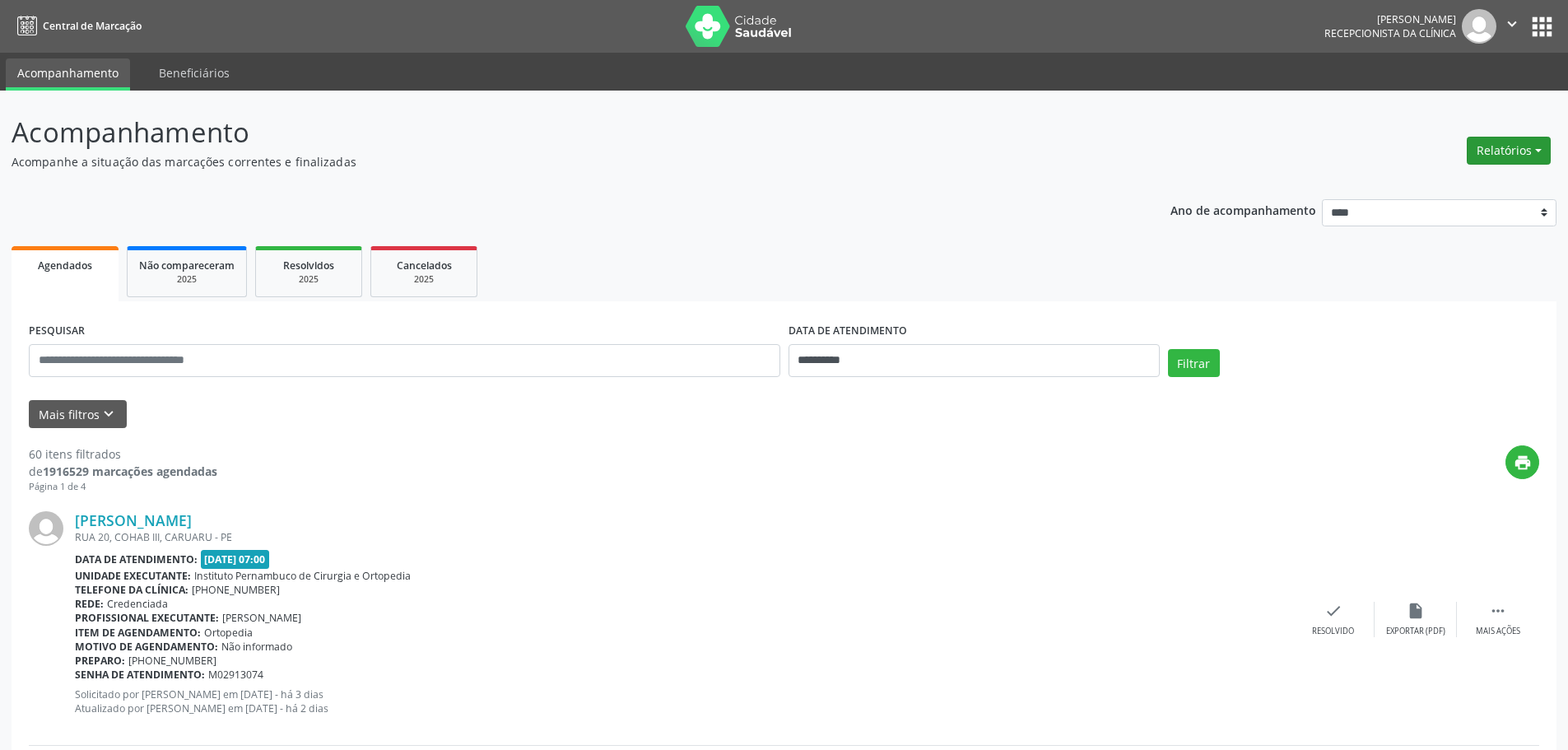
click at [1499, 157] on button "Relatórios" at bounding box center [1508, 151] width 84 height 28
click at [1469, 178] on link "Agendamentos" at bounding box center [1463, 186] width 177 height 23
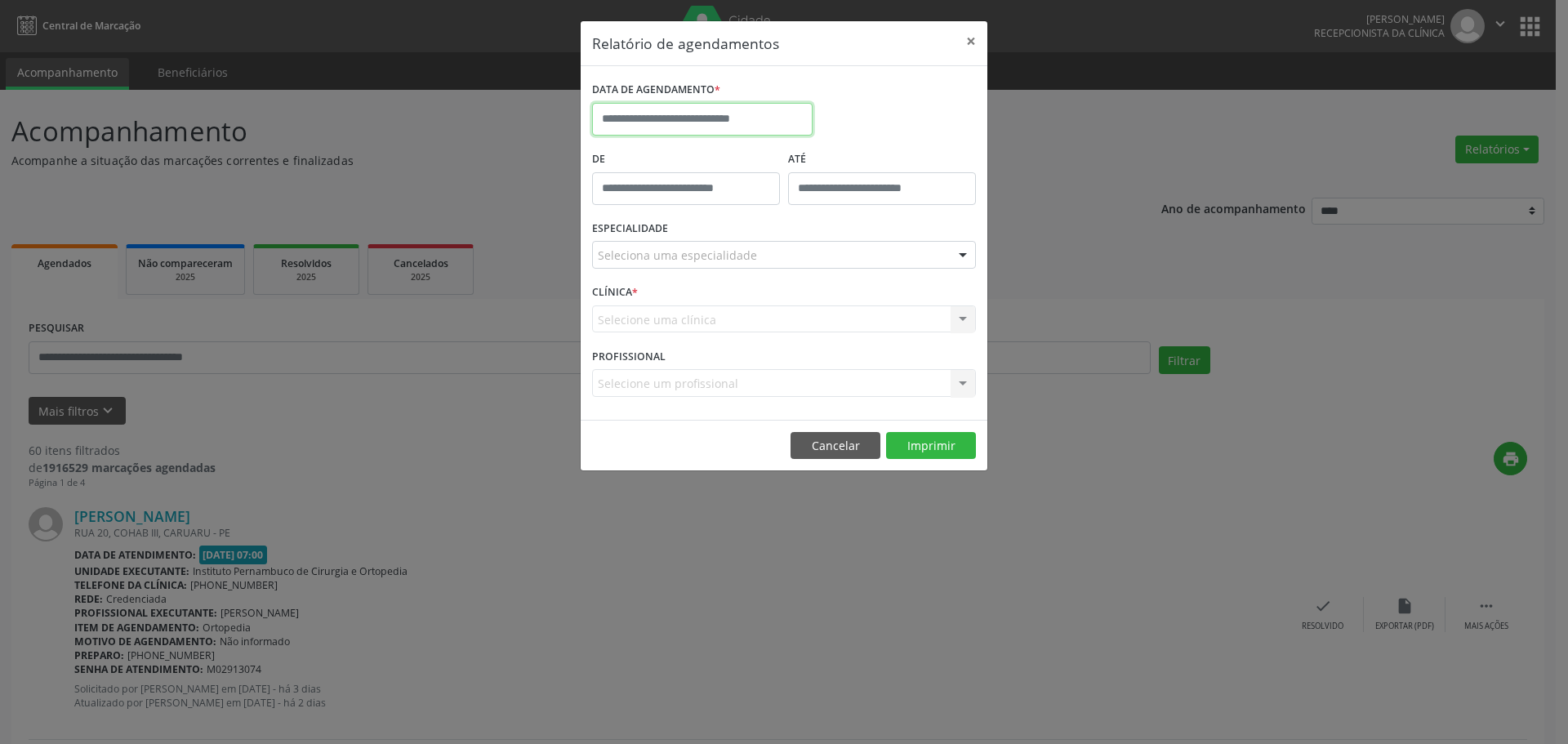
click at [671, 113] on input "text" at bounding box center [702, 119] width 220 height 33
click at [644, 300] on span "22" at bounding box center [645, 302] width 32 height 32
type input "**********"
click at [746, 240] on div "ESPECIALIDADE Seleciona uma especialidade Todas as especialidades Alergologia A…" at bounding box center [784, 248] width 392 height 63
click at [752, 261] on div "Seleciona uma especialidade" at bounding box center [784, 255] width 384 height 28
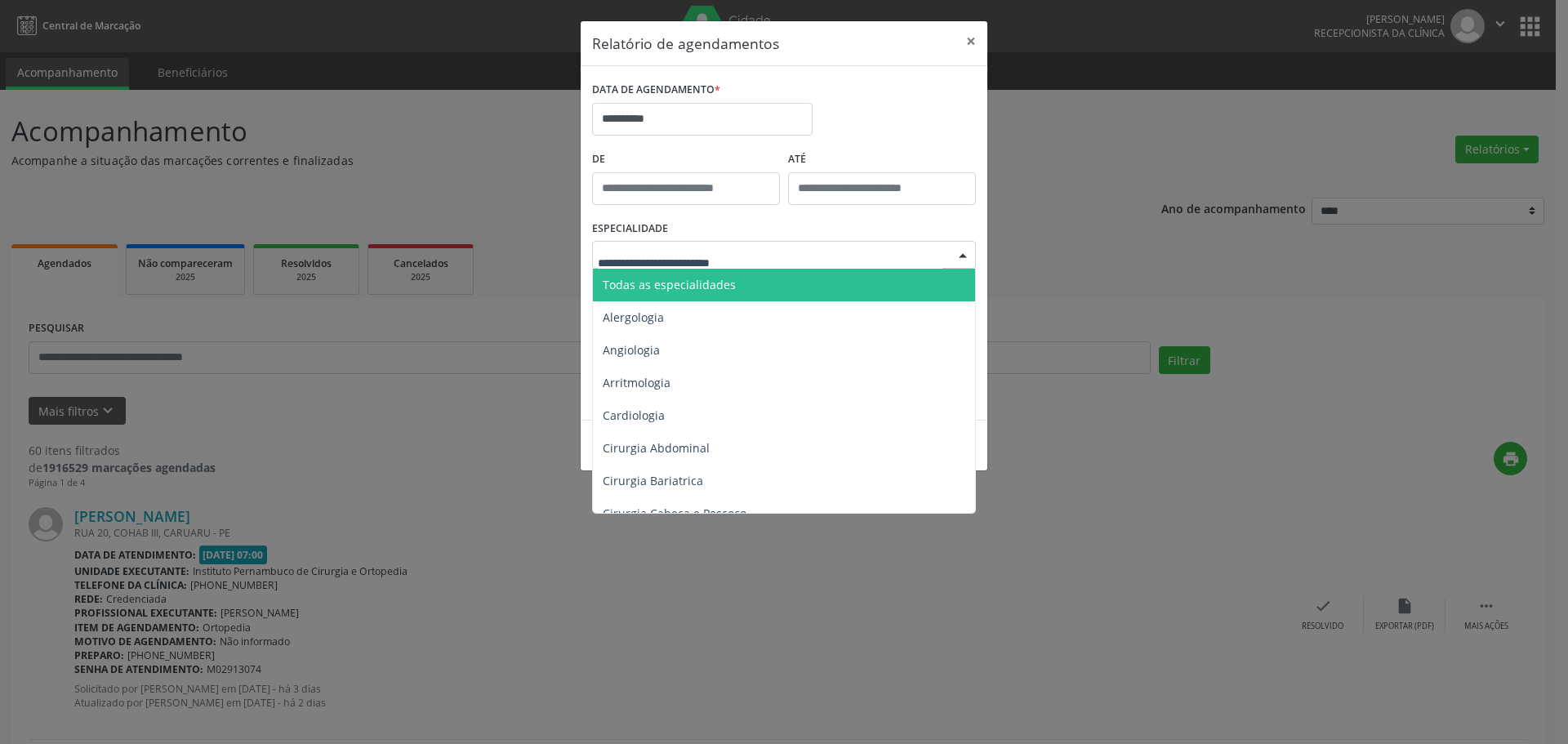
click at [744, 279] on span "Todas as especialidades" at bounding box center [784, 285] width 384 height 33
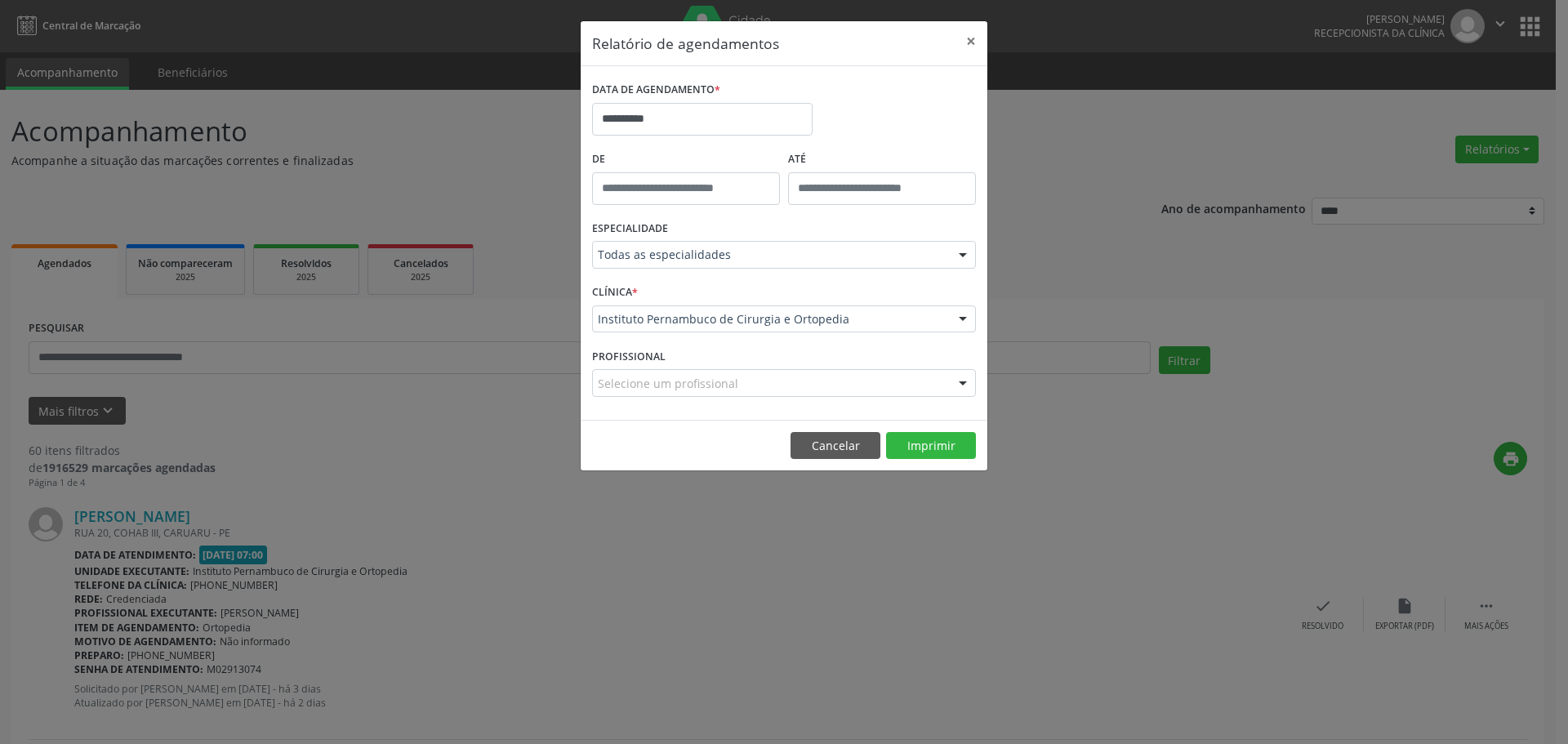
click at [931, 424] on footer "Cancelar Imprimir" at bounding box center [784, 446] width 406 height 51
click at [934, 448] on button "Imprimir" at bounding box center [931, 446] width 90 height 28
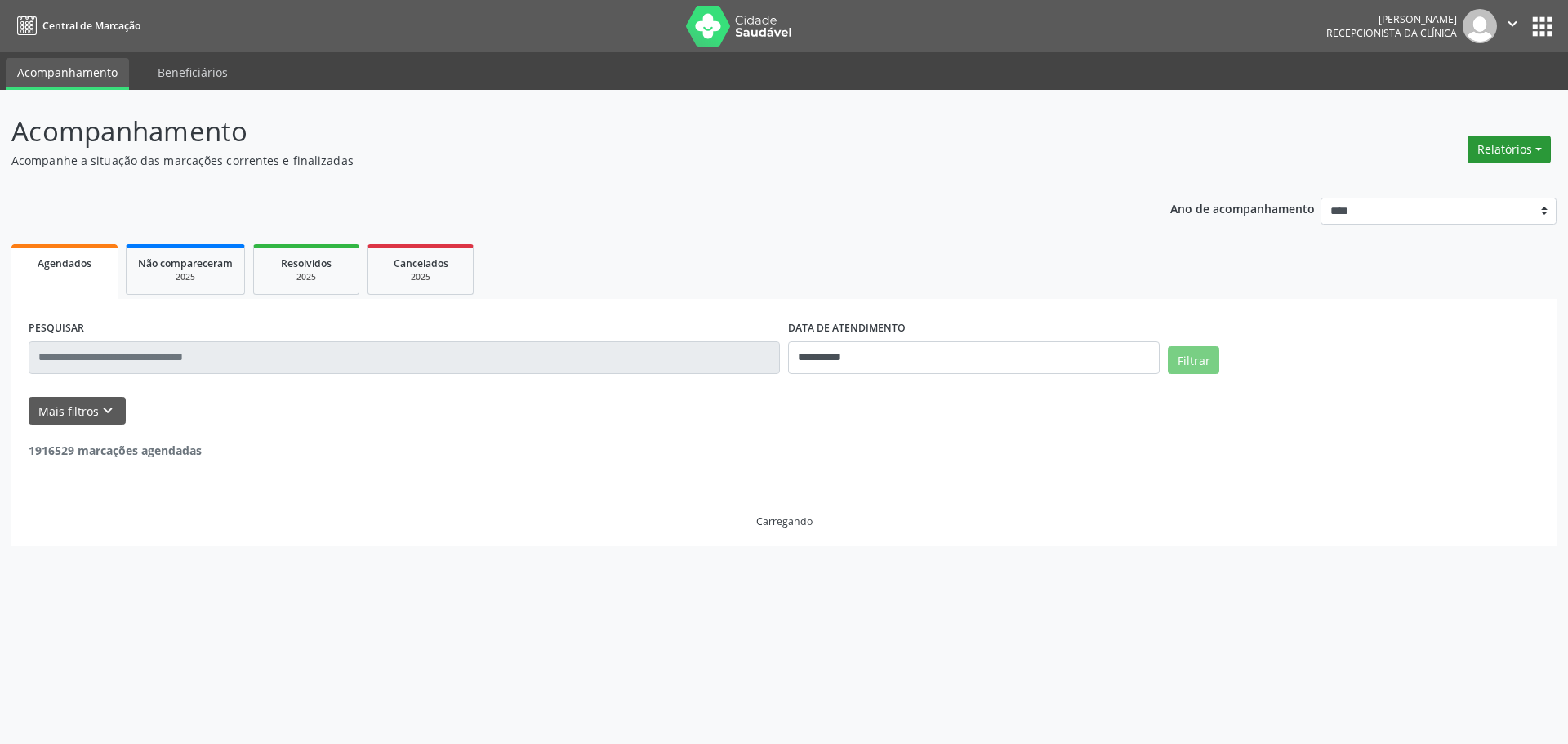
drag, startPoint x: 0, startPoint y: 0, endPoint x: 1529, endPoint y: 138, distance: 1535.2
click at [1529, 138] on button "Relatórios" at bounding box center [1509, 150] width 83 height 28
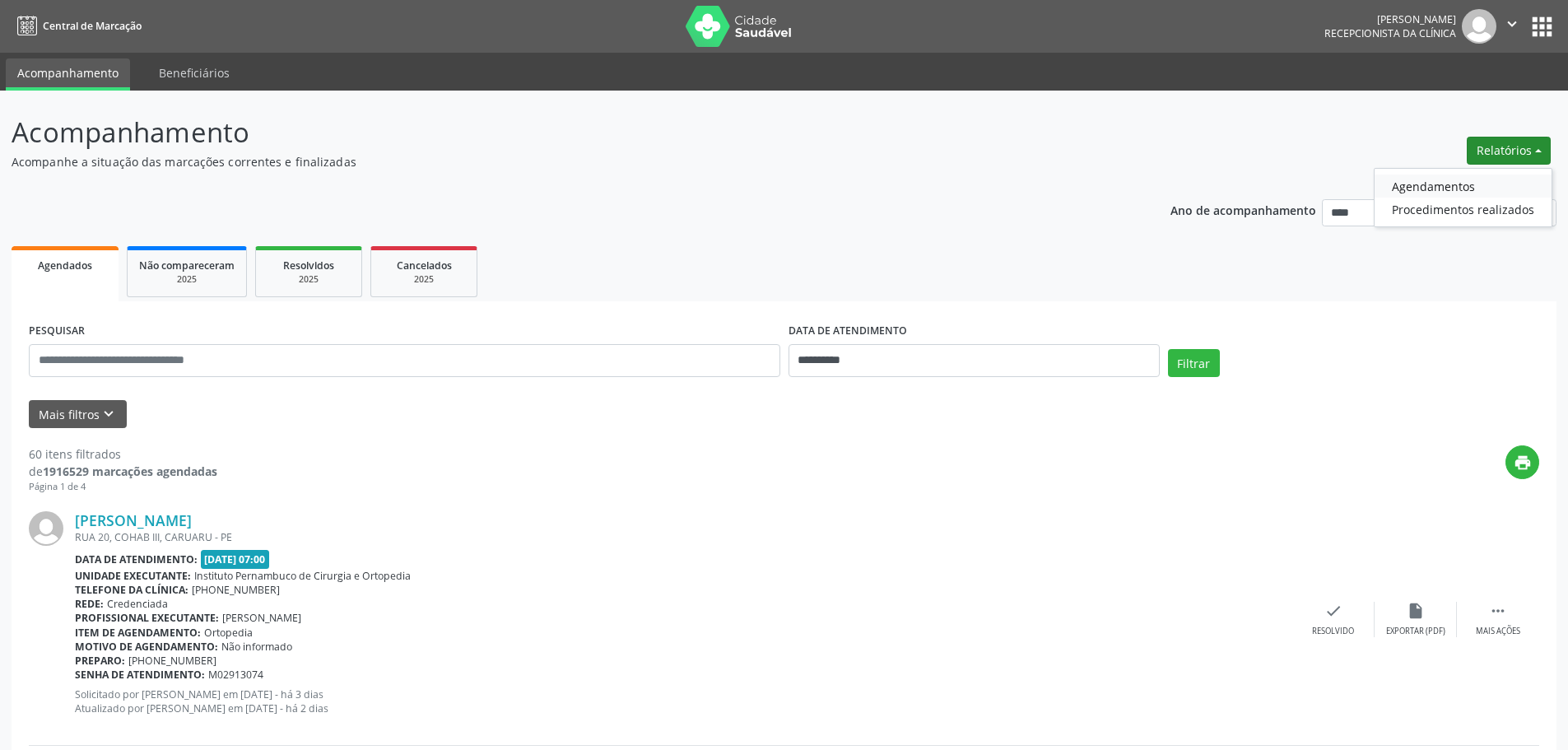
click at [1411, 193] on link "Agendamentos" at bounding box center [1463, 186] width 177 height 23
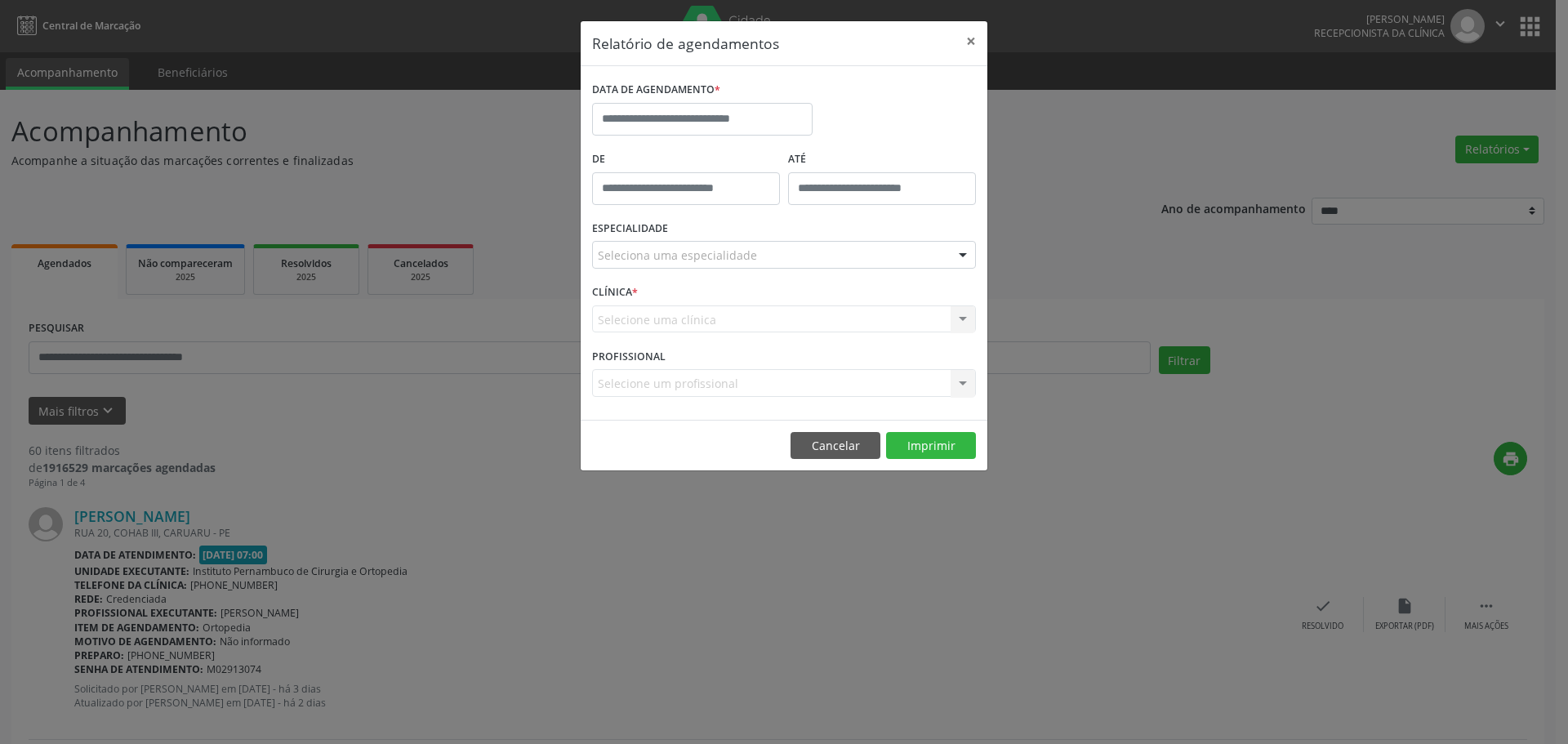
click at [780, 139] on div "DATA DE AGENDAMENTO *" at bounding box center [702, 113] width 228 height 70
click at [784, 123] on input "text" at bounding box center [702, 119] width 220 height 33
click at [788, 216] on span "5" at bounding box center [789, 205] width 32 height 32
type input "**********"
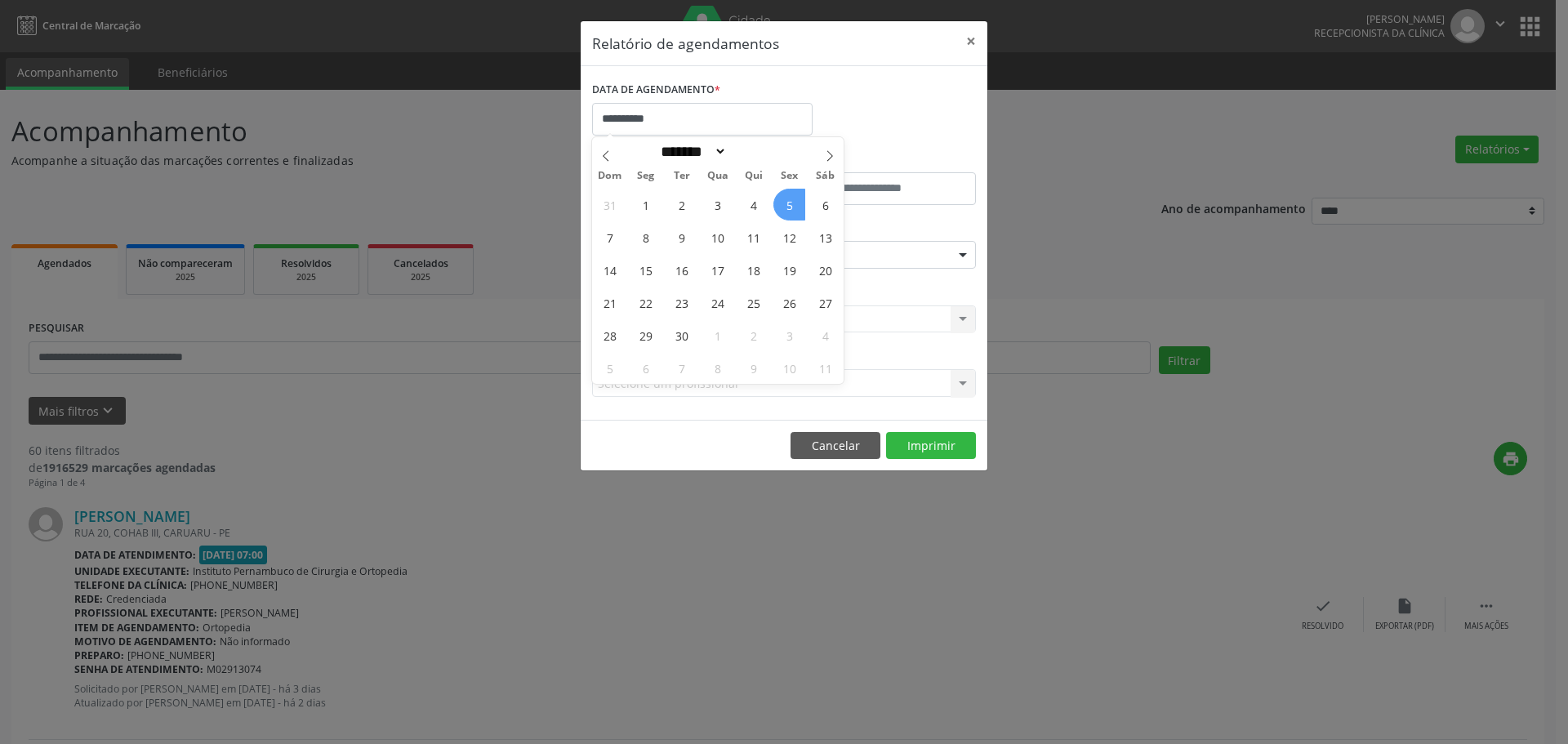
click at [788, 216] on span "5" at bounding box center [789, 205] width 32 height 32
click at [765, 257] on div "Seleciona uma especialidade" at bounding box center [784, 255] width 384 height 28
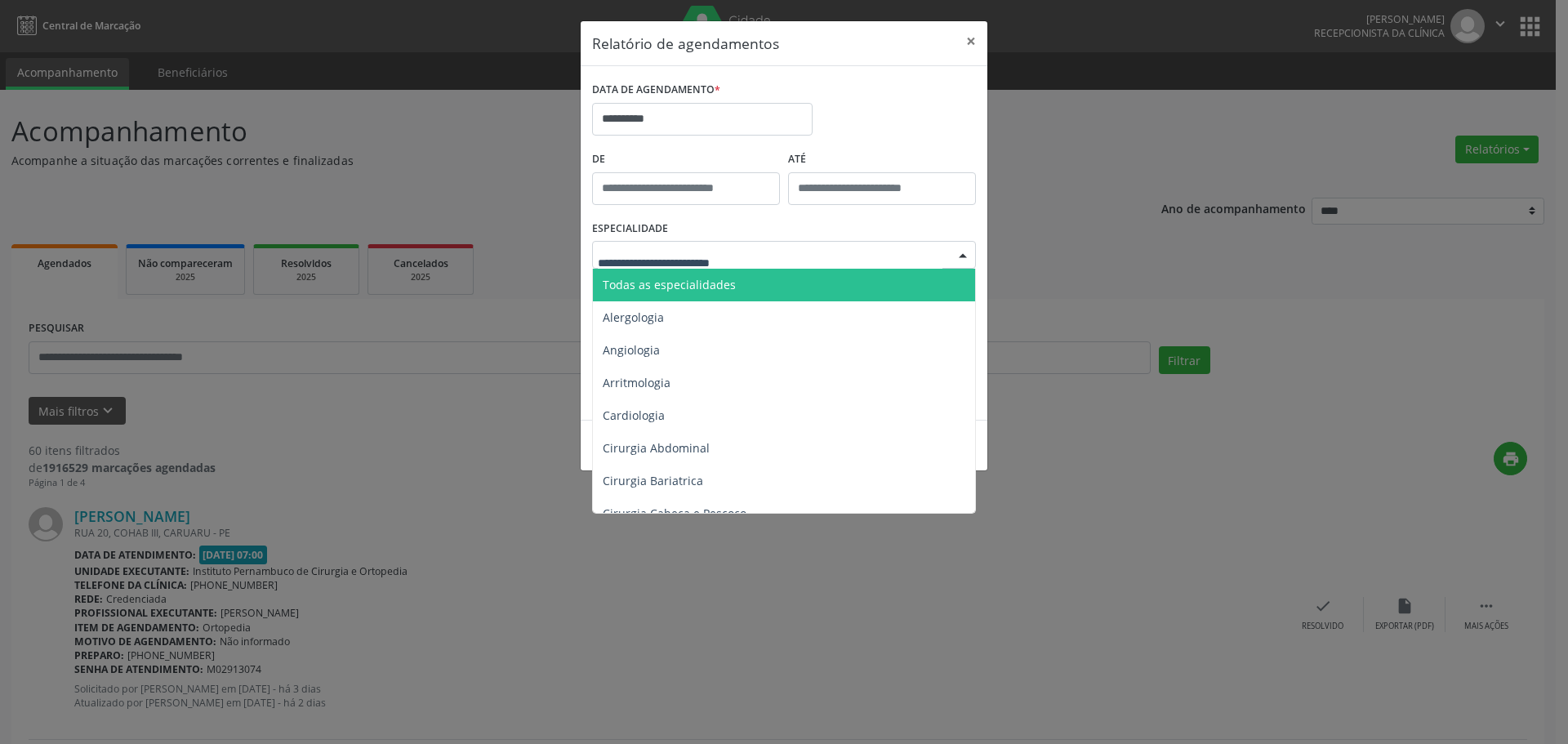
click at [777, 273] on span "Todas as especialidades" at bounding box center [784, 285] width 384 height 33
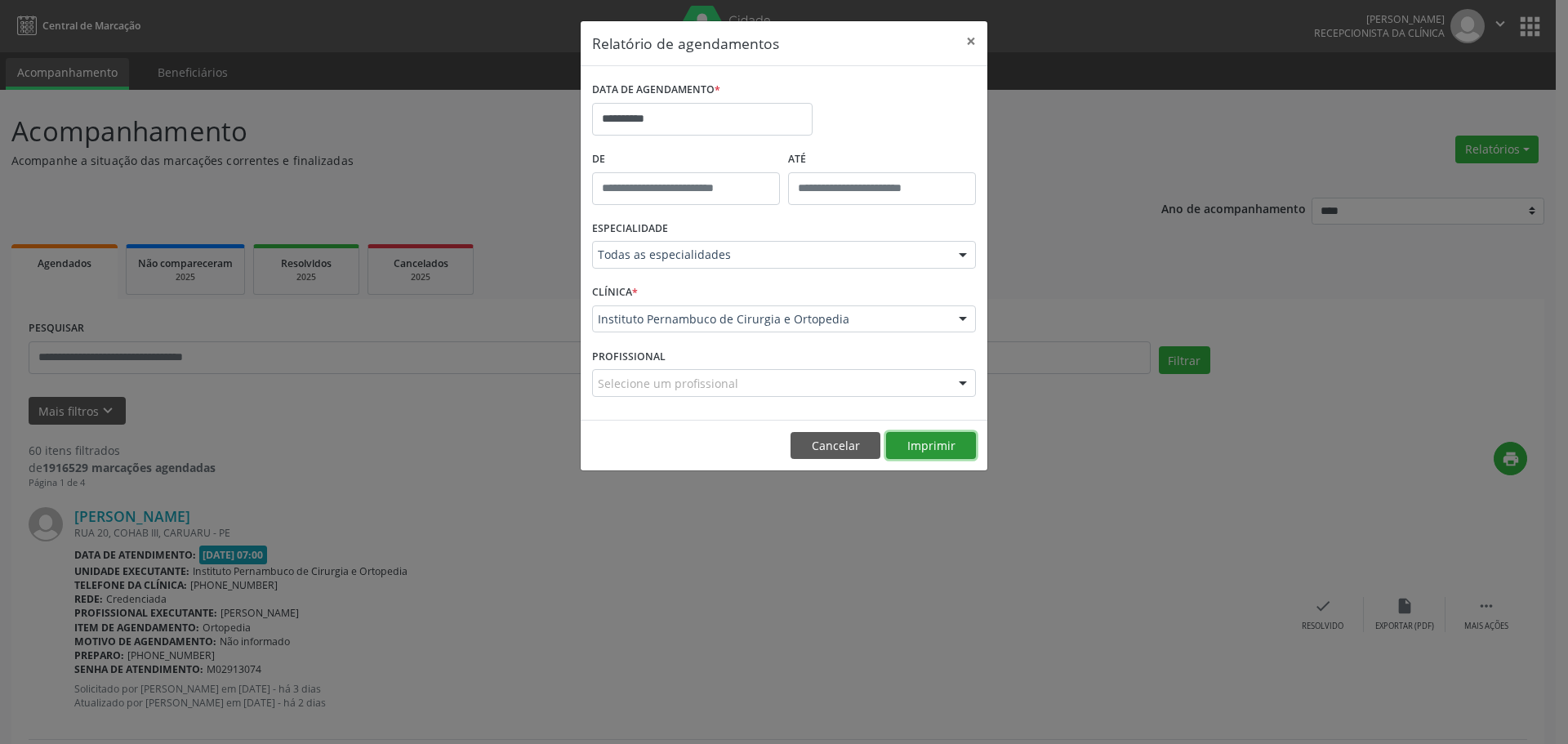
click at [946, 443] on button "Imprimir" at bounding box center [931, 446] width 90 height 28
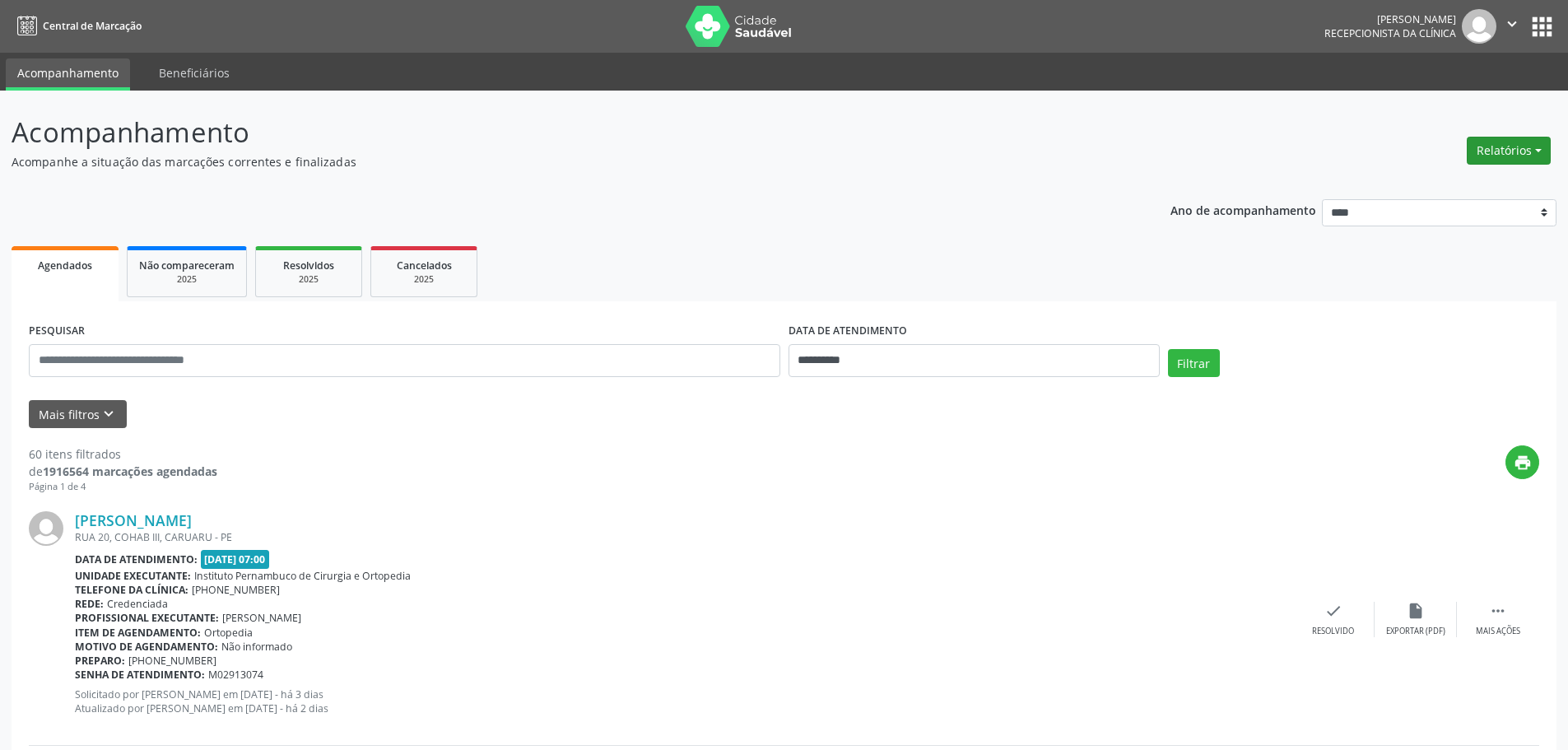
drag, startPoint x: 1511, startPoint y: 146, endPoint x: 1504, endPoint y: 157, distance: 13.0
click at [1511, 146] on button "Relatórios" at bounding box center [1508, 151] width 84 height 28
click at [1456, 179] on link "Agendamentos" at bounding box center [1463, 186] width 177 height 23
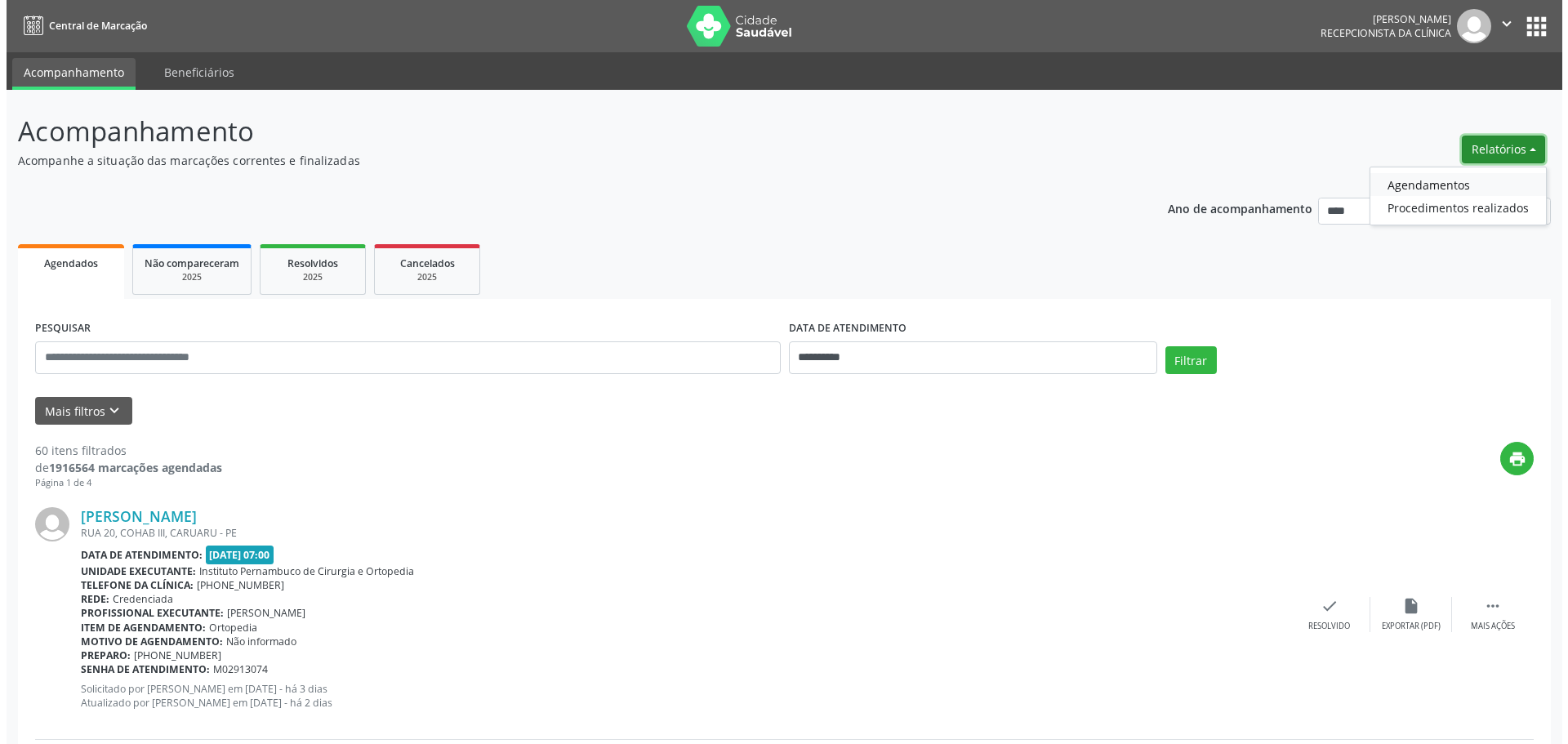
select select "*"
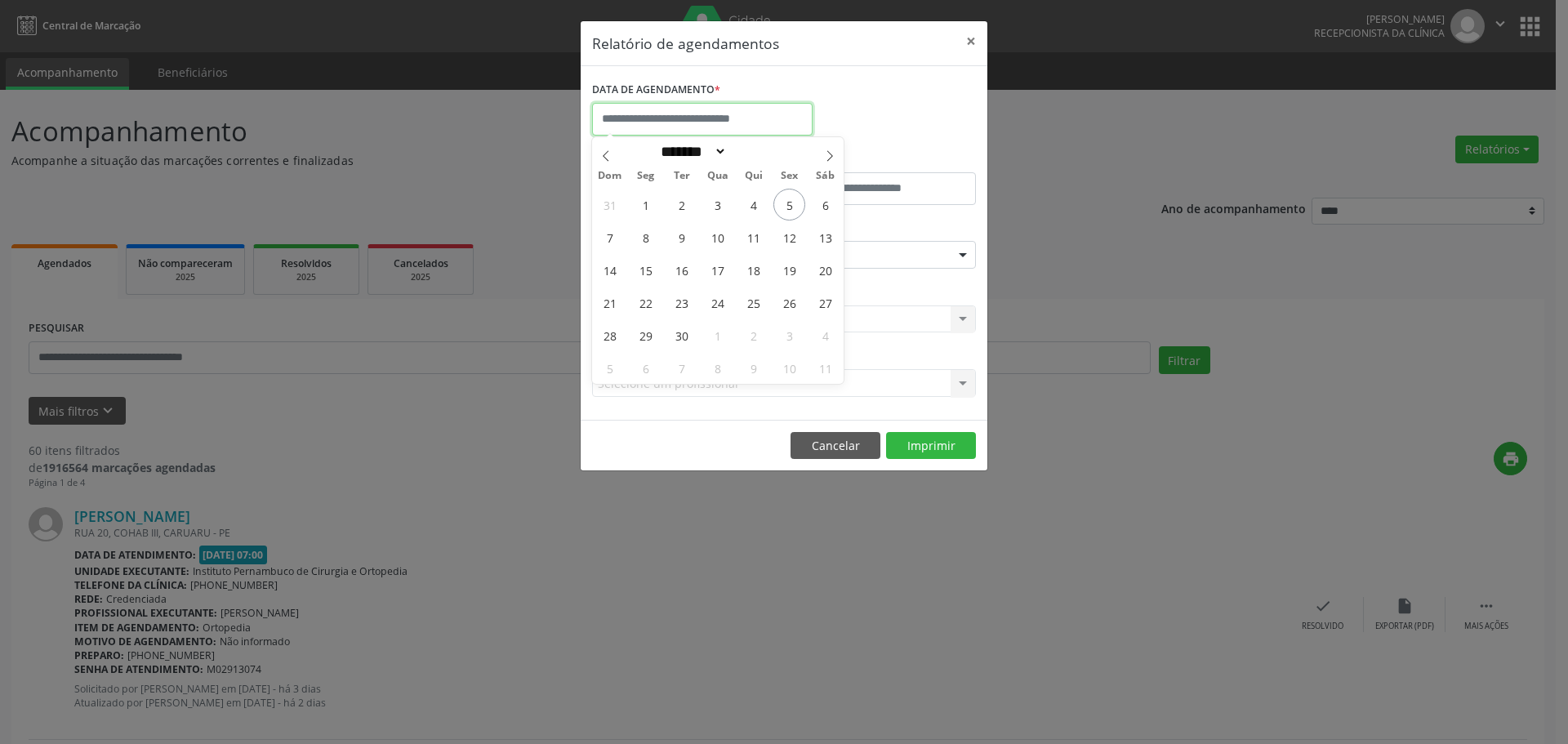
click at [744, 131] on input "text" at bounding box center [702, 119] width 220 height 33
click at [656, 272] on span "15" at bounding box center [645, 270] width 32 height 32
type input "**********"
click at [656, 272] on span "15" at bounding box center [645, 270] width 32 height 32
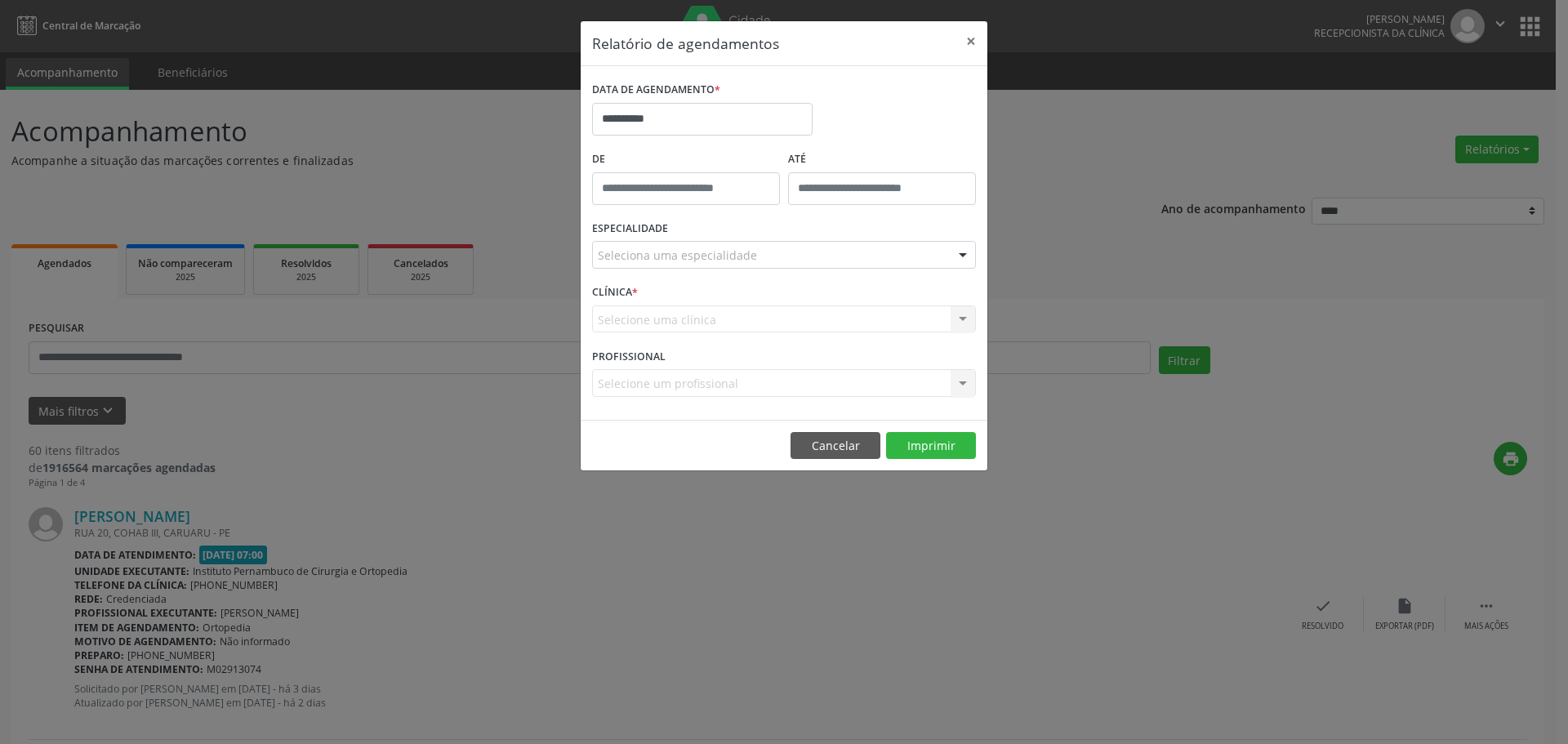
click at [738, 241] on div "Seleciona uma especialidade" at bounding box center [784, 255] width 384 height 28
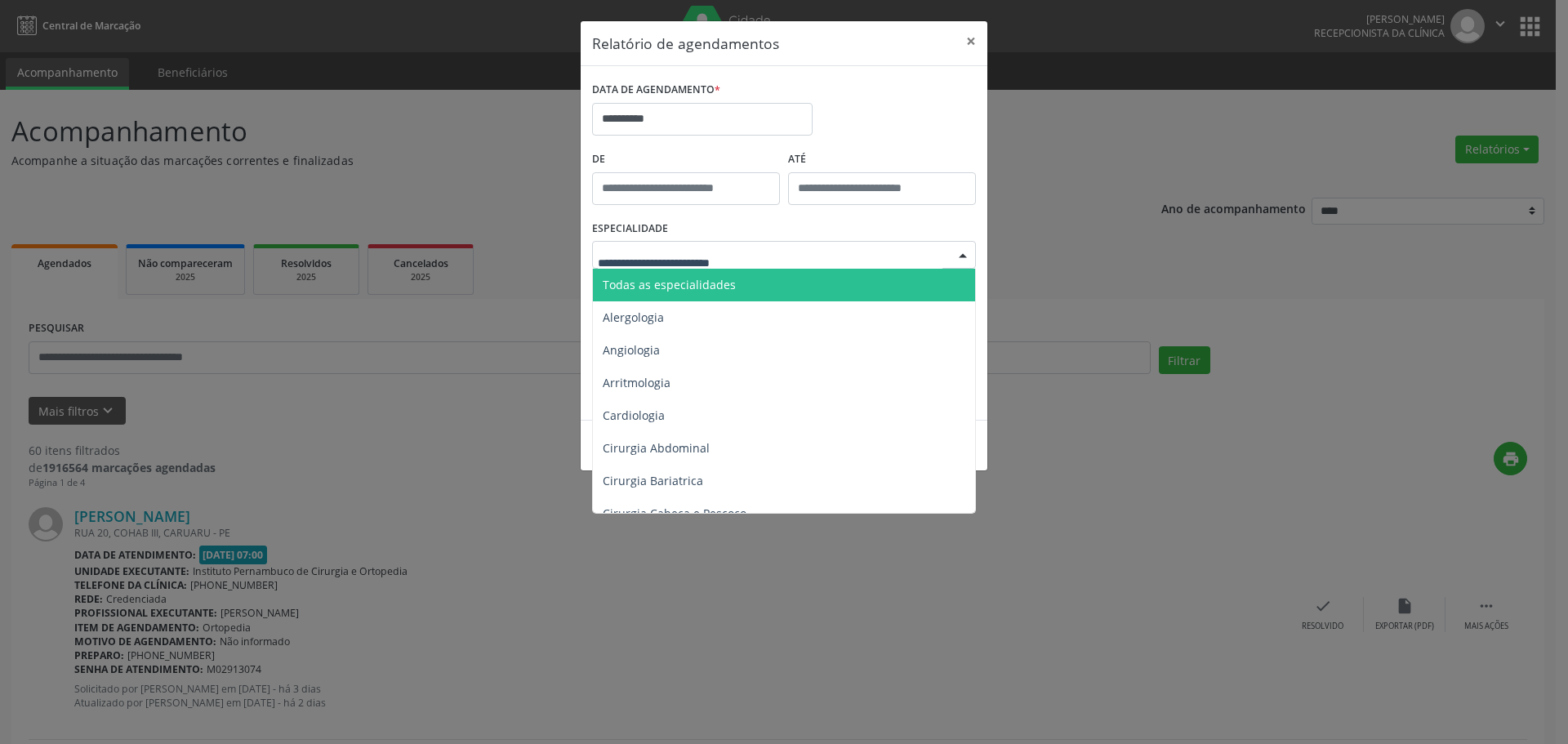
click at [740, 294] on span "Todas as especialidades" at bounding box center [784, 285] width 384 height 33
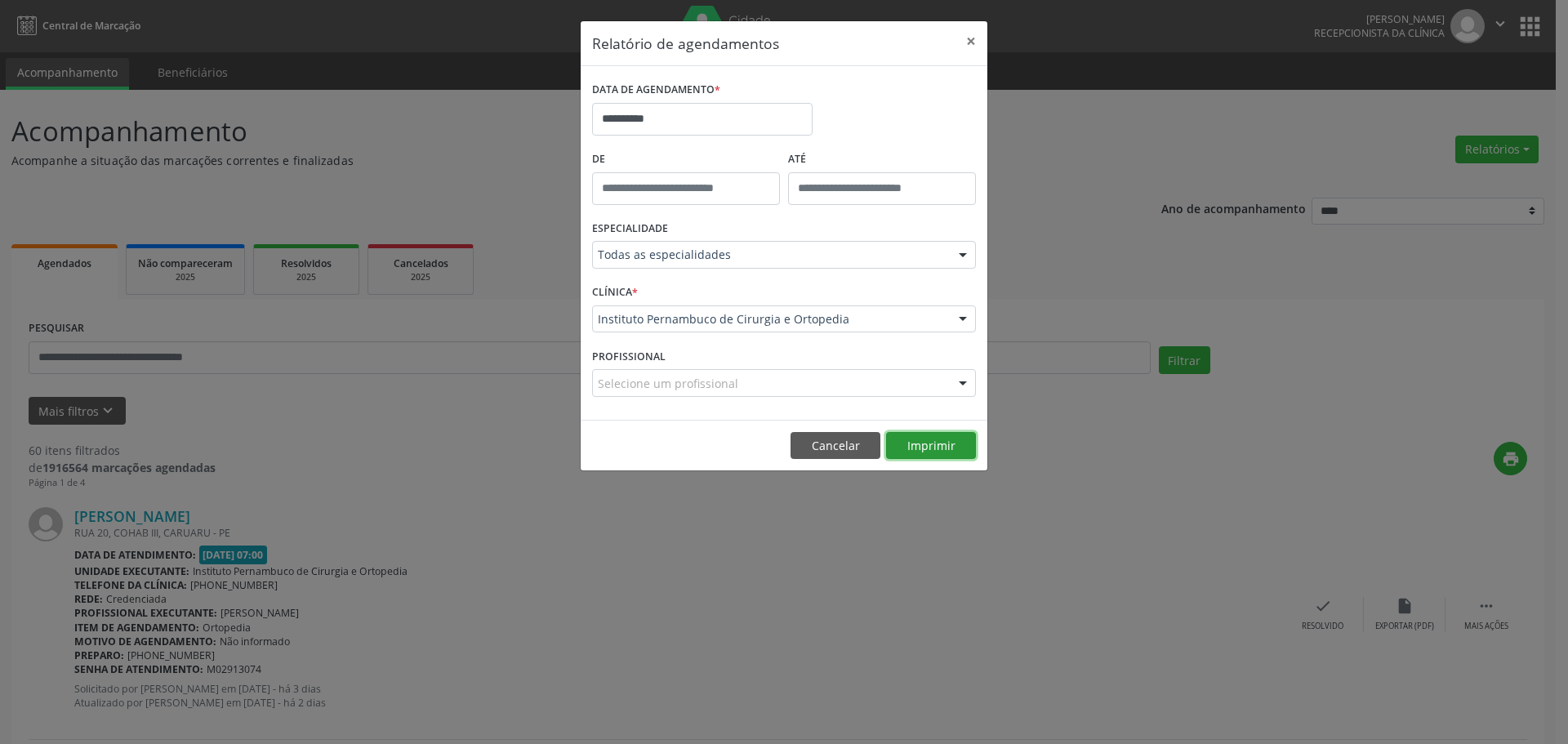
click at [933, 435] on button "Imprimir" at bounding box center [931, 446] width 90 height 28
click at [659, 108] on input "**********" at bounding box center [702, 119] width 220 height 33
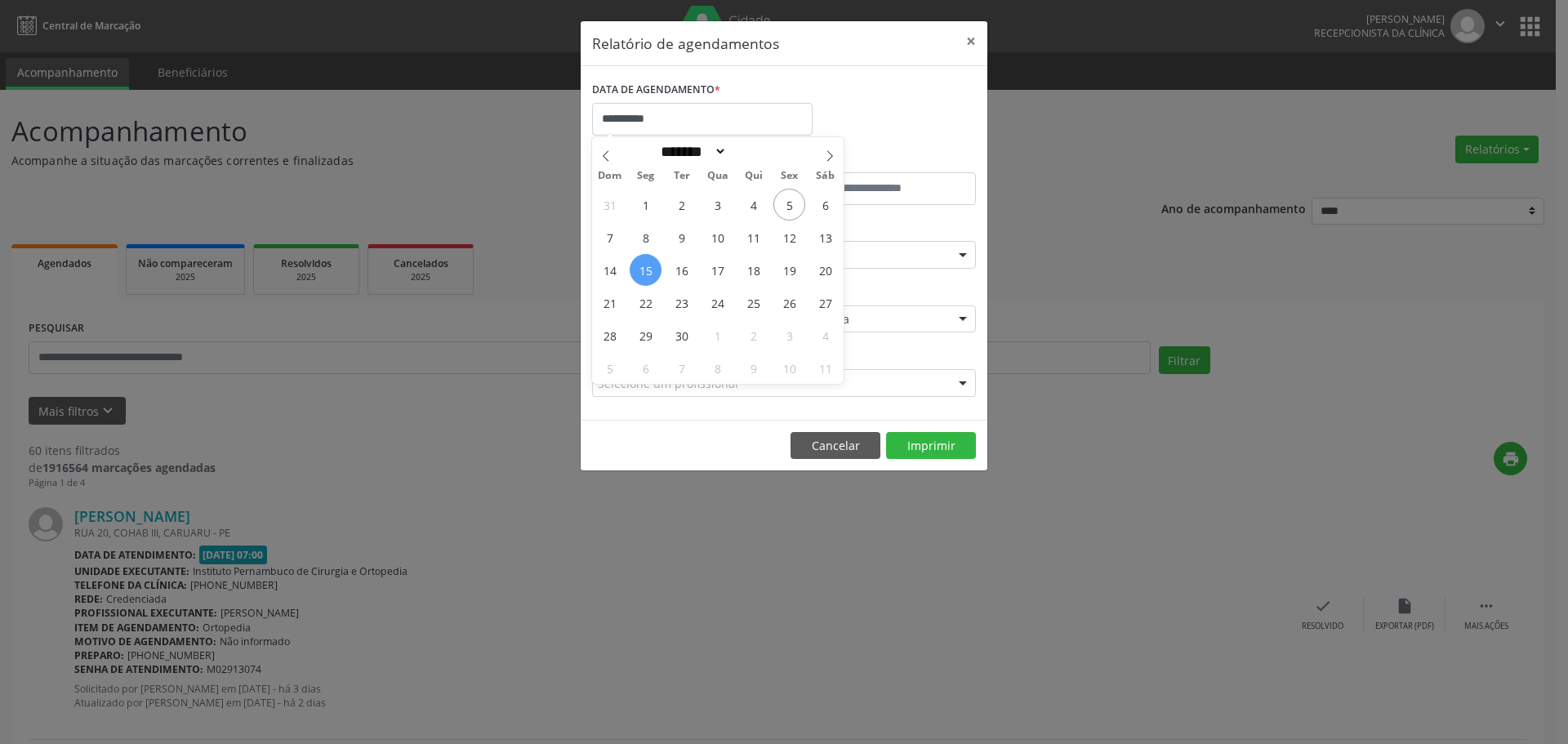
click at [655, 316] on div "31 1 2 3 4 5 6 7 8 9 10 11 12 13 14 15 16 17 18 19 20 21 22 23 24 25 26 27 28 2…" at bounding box center [717, 286] width 251 height 196
click at [651, 313] on span "22" at bounding box center [645, 302] width 32 height 32
type input "**********"
click at [651, 313] on span "22" at bounding box center [645, 302] width 32 height 32
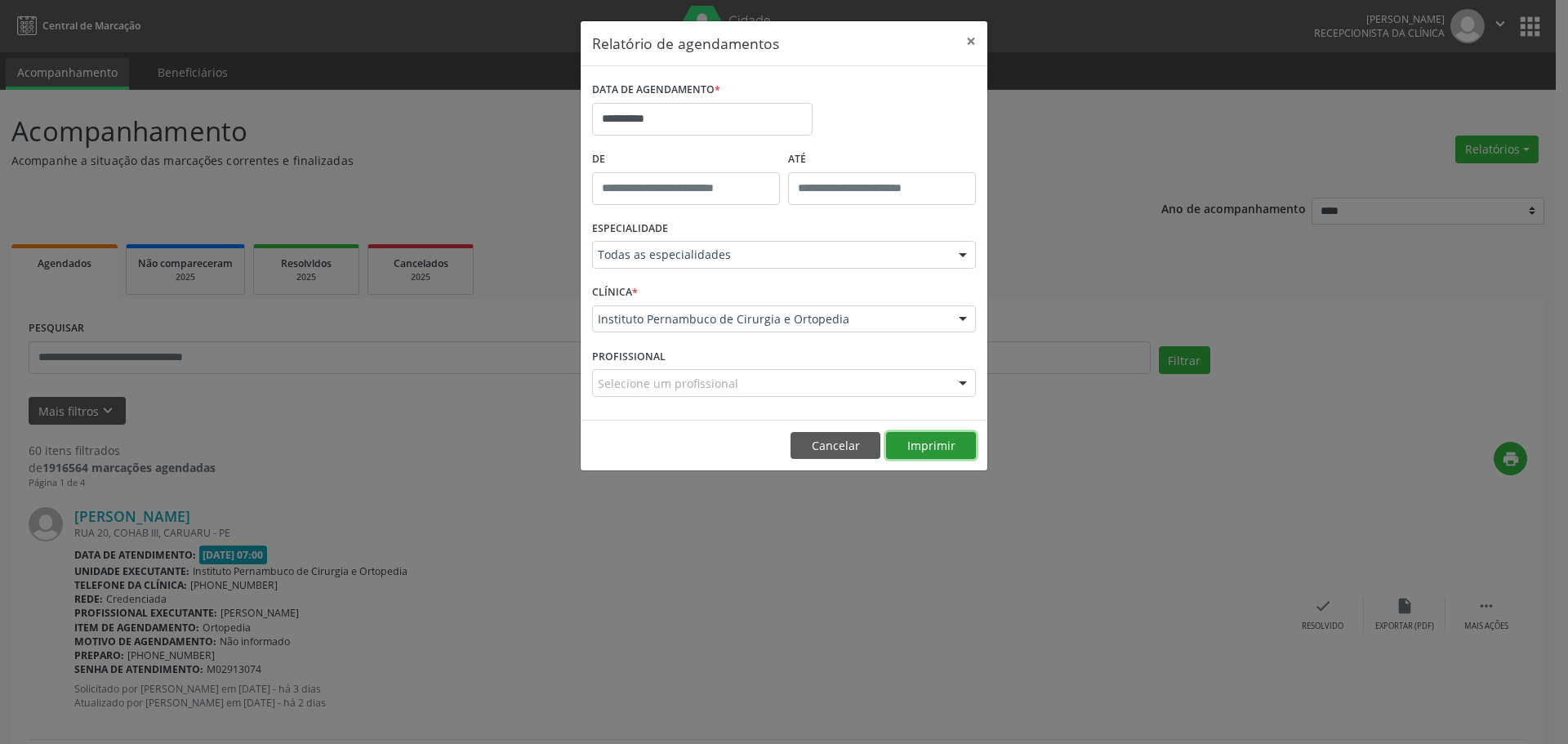
click at [941, 434] on button "Imprimir" at bounding box center [931, 446] width 90 height 28
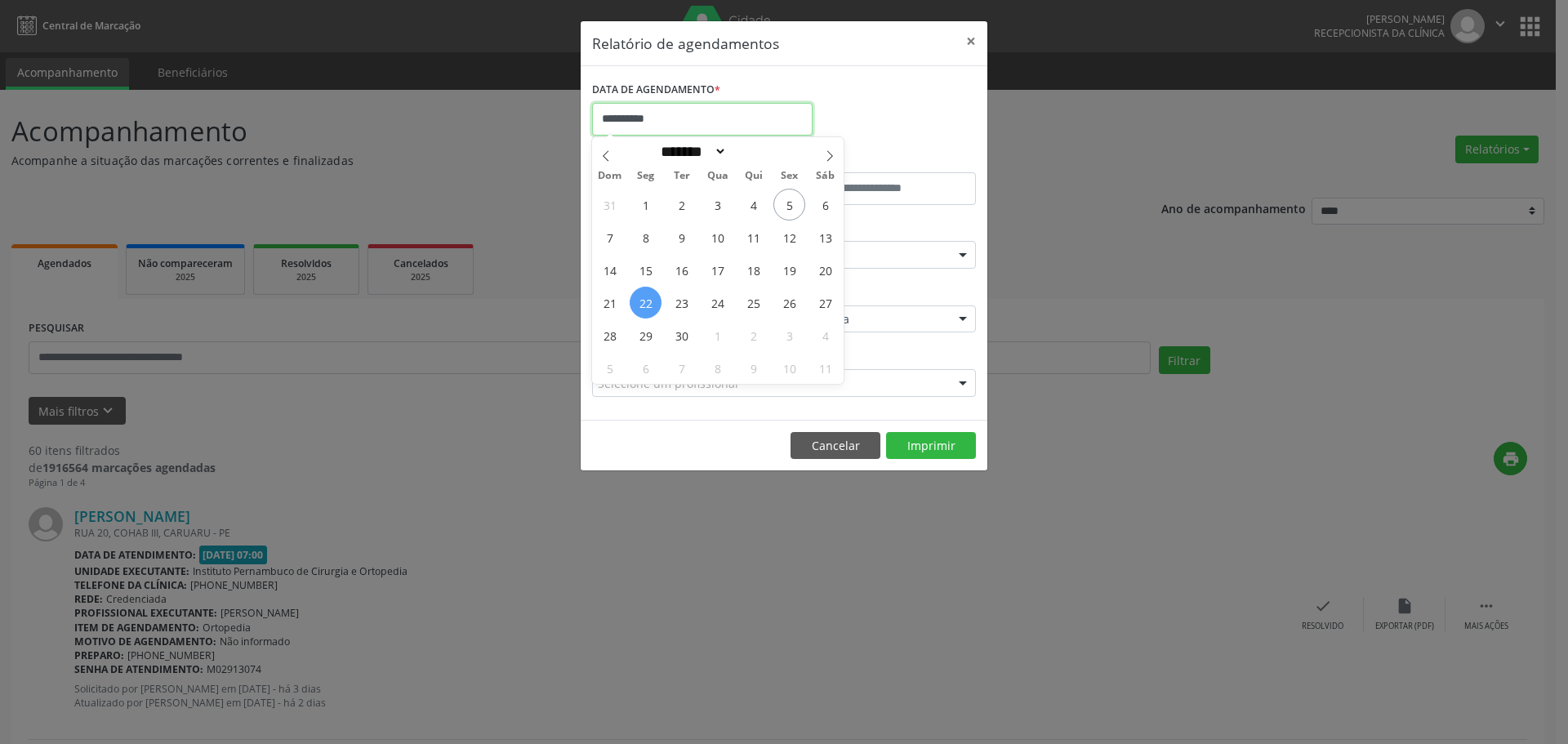
click at [669, 123] on input "**********" at bounding box center [702, 119] width 220 height 33
click at [651, 323] on span "29" at bounding box center [645, 335] width 32 height 32
type input "**********"
click at [651, 323] on span "29" at bounding box center [645, 335] width 32 height 32
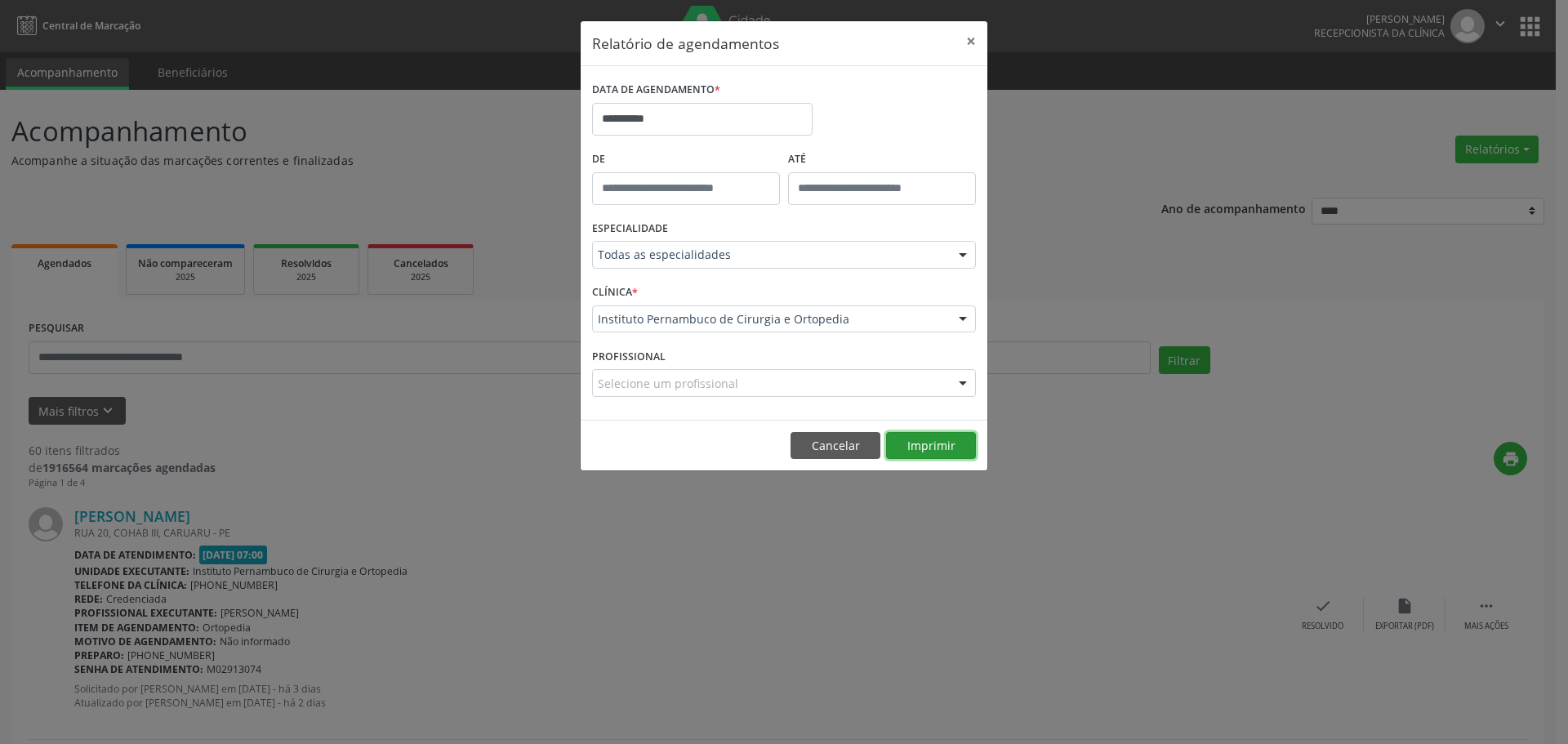
click at [914, 436] on button "Imprimir" at bounding box center [931, 446] width 90 height 28
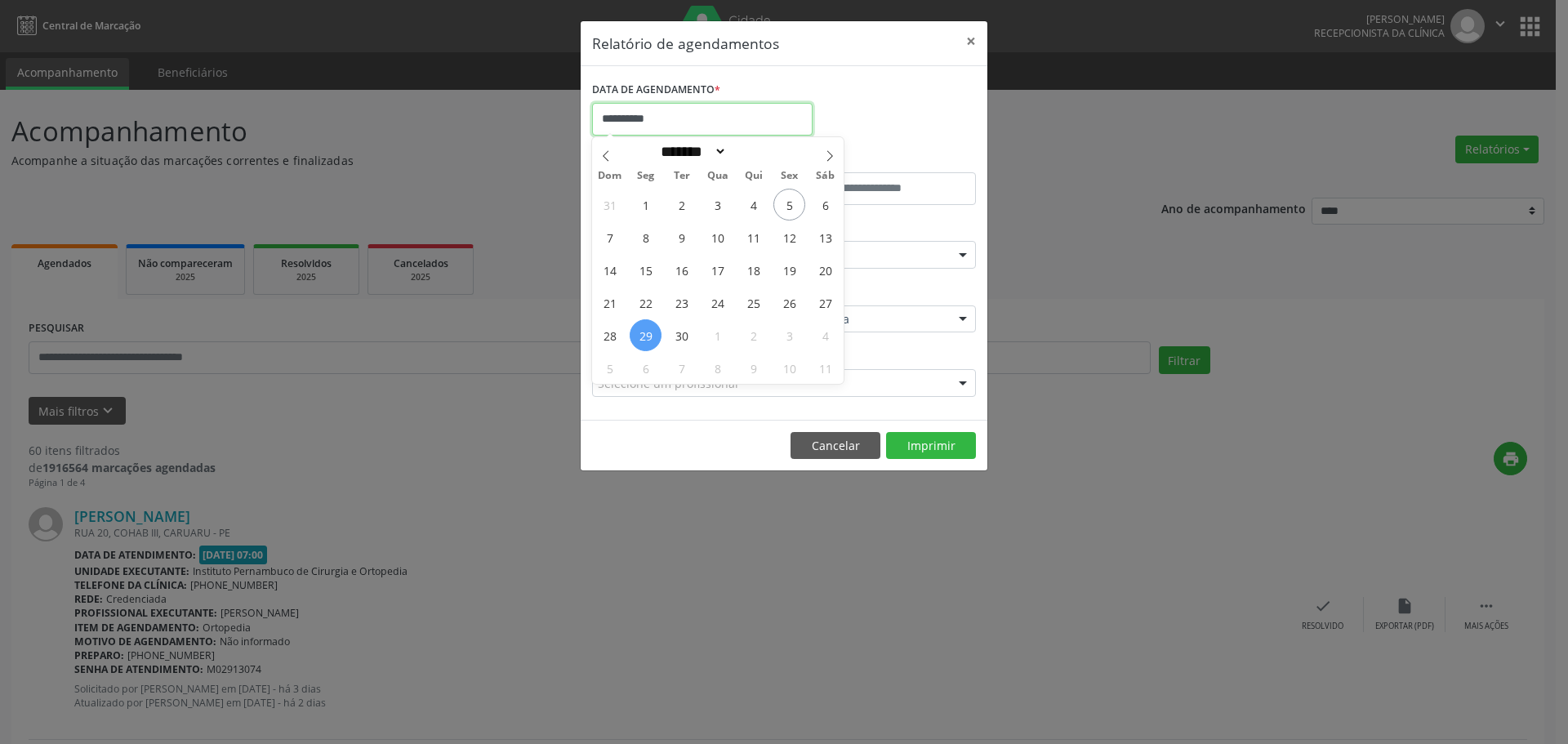
click at [708, 120] on input "**********" at bounding box center [702, 119] width 220 height 33
click at [644, 367] on span "6" at bounding box center [645, 368] width 32 height 32
type input "**********"
click at [644, 367] on span "6" at bounding box center [645, 368] width 32 height 32
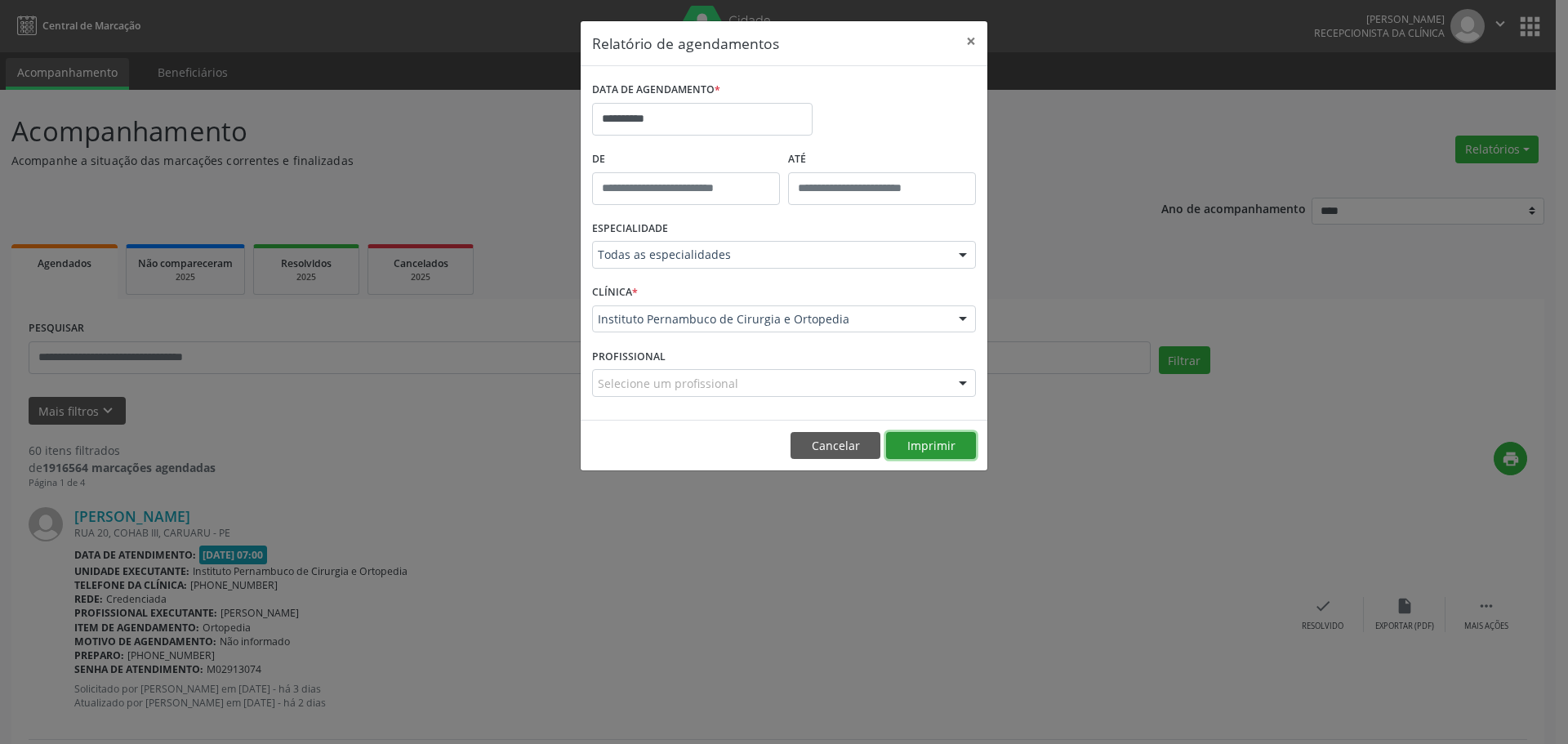
click at [906, 442] on button "Imprimir" at bounding box center [931, 446] width 90 height 28
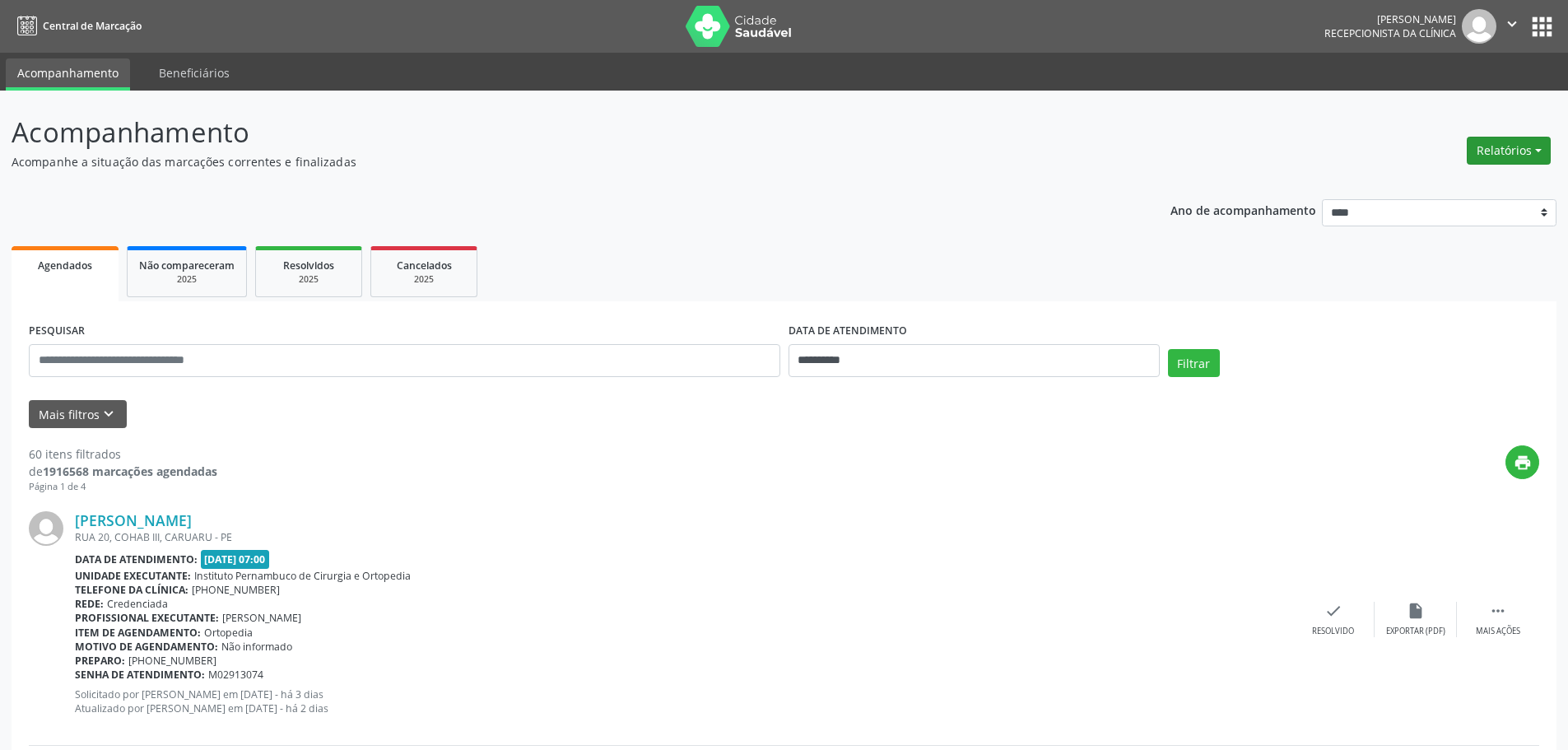
click at [1501, 161] on button "Relatórios" at bounding box center [1508, 151] width 84 height 28
click at [1443, 192] on link "Agendamentos" at bounding box center [1463, 186] width 177 height 23
select select "*"
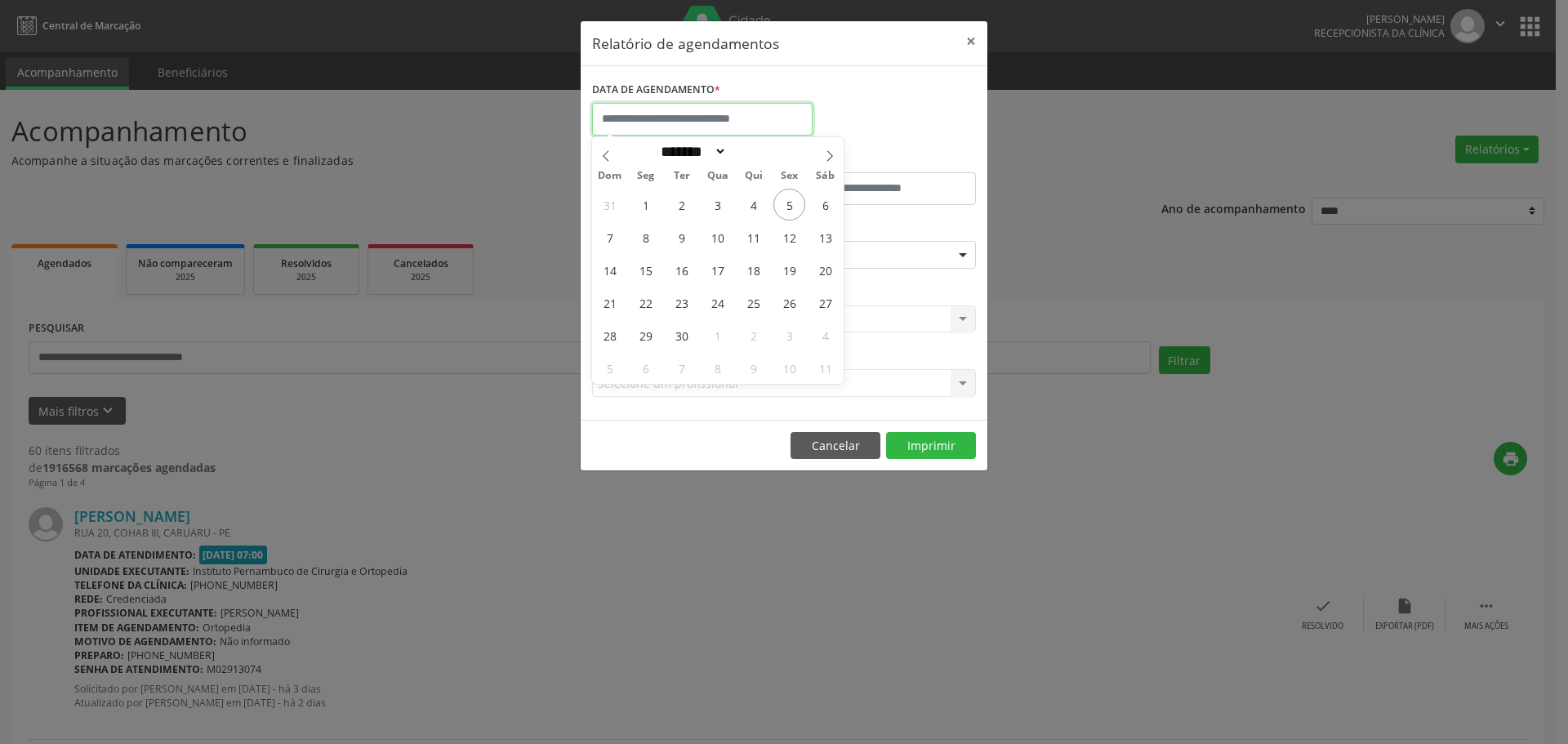
click at [773, 123] on input "text" at bounding box center [702, 119] width 220 height 33
click at [973, 37] on button "×" at bounding box center [972, 41] width 33 height 40
